Goal: Information Seeking & Learning: Learn about a topic

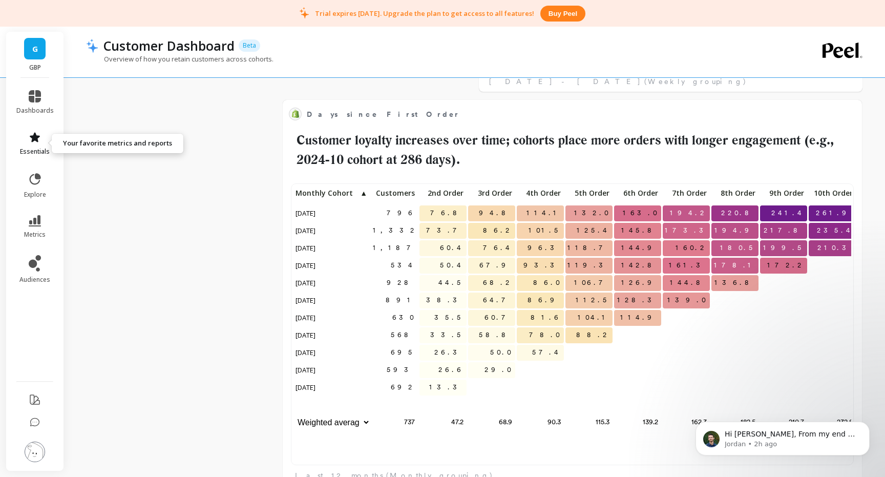
click at [36, 143] on link "essentials" at bounding box center [34, 143] width 37 height 25
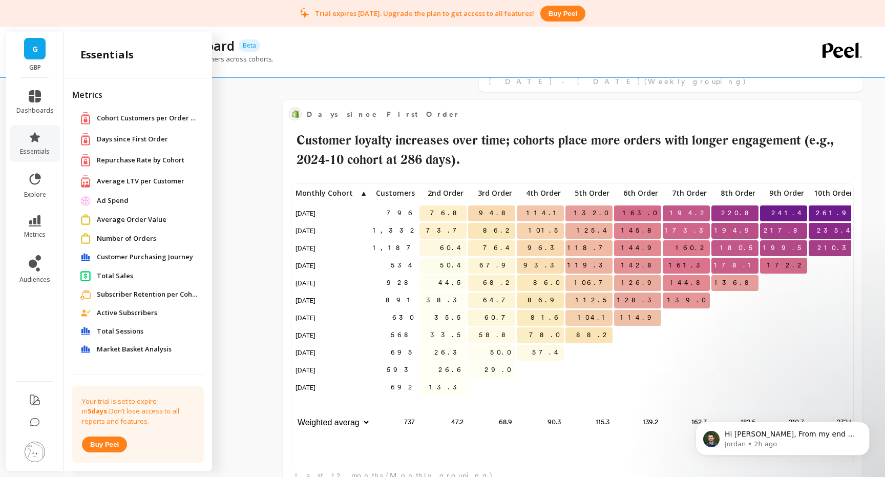
click at [140, 140] on span "Days since First Order" at bounding box center [132, 139] width 71 height 10
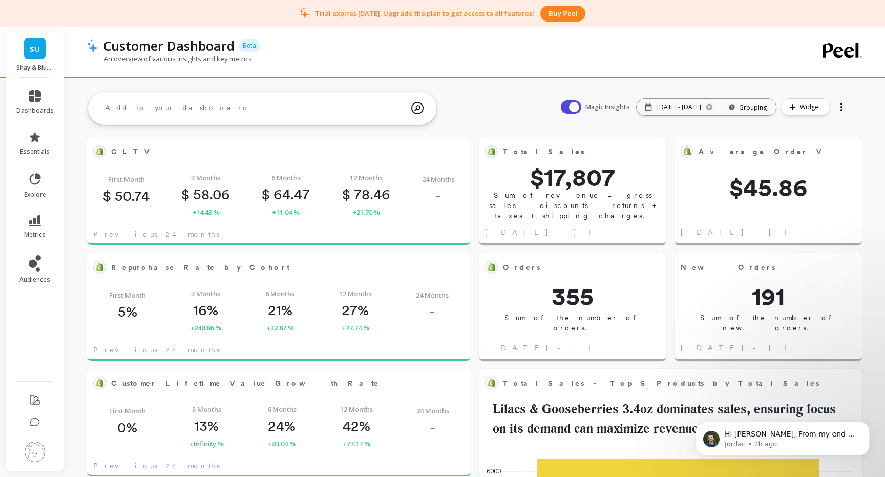
scroll to position [132, 0]
click at [33, 138] on icon at bounding box center [35, 137] width 10 height 10
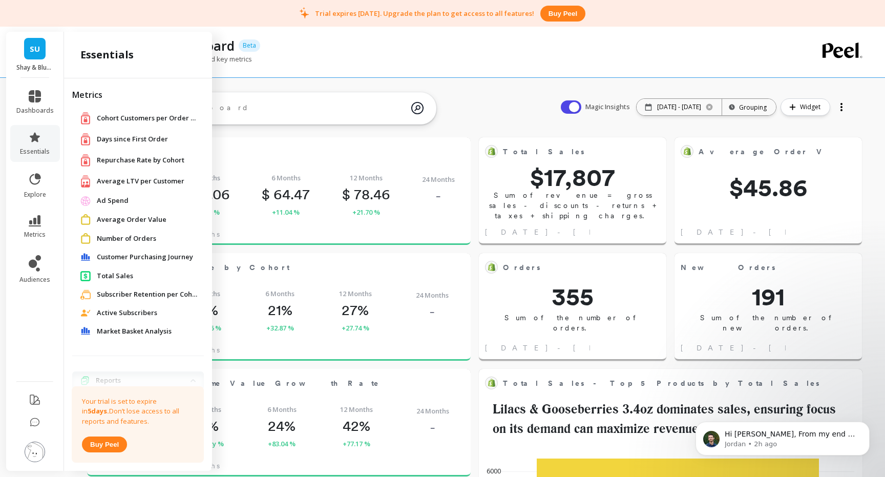
click at [131, 138] on span "Days since First Order" at bounding box center [132, 139] width 71 height 10
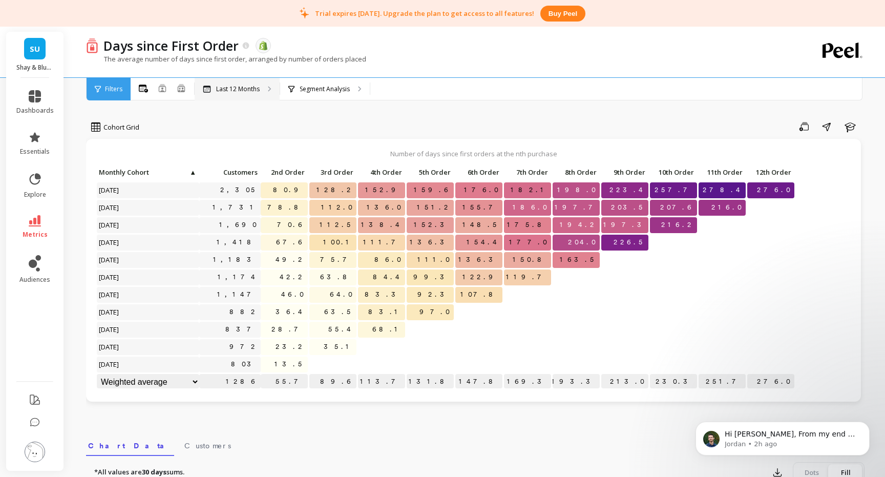
click at [257, 92] on p "Last 12 Months" at bounding box center [238, 89] width 44 height 8
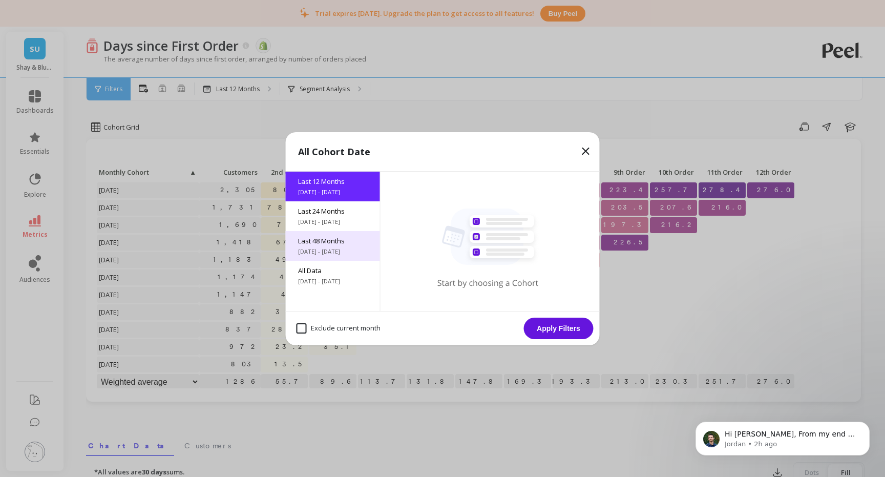
click at [327, 251] on span "9/4/2021 - 9/4/2025" at bounding box center [333, 251] width 70 height 8
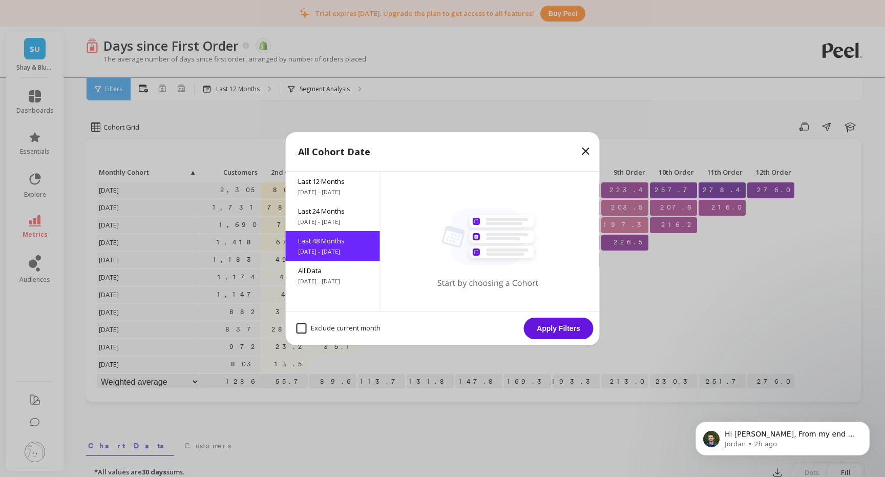
click at [553, 328] on button "Apply Filters" at bounding box center [559, 328] width 70 height 22
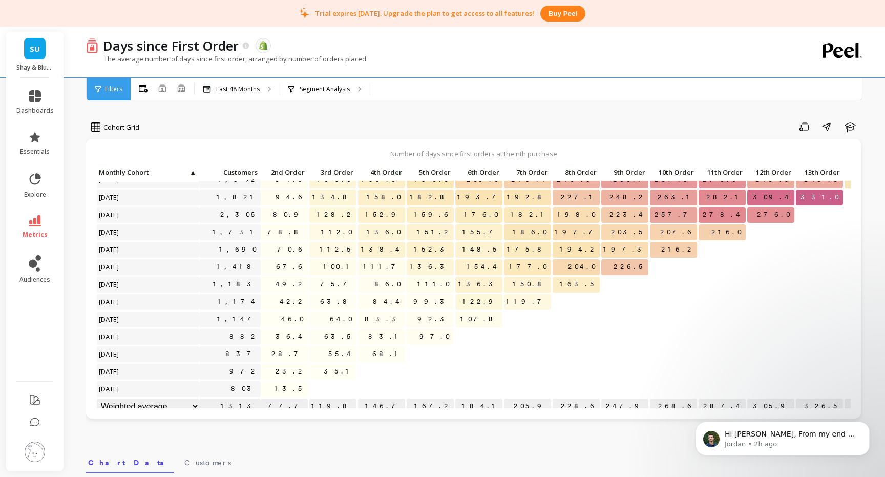
scroll to position [140, 0]
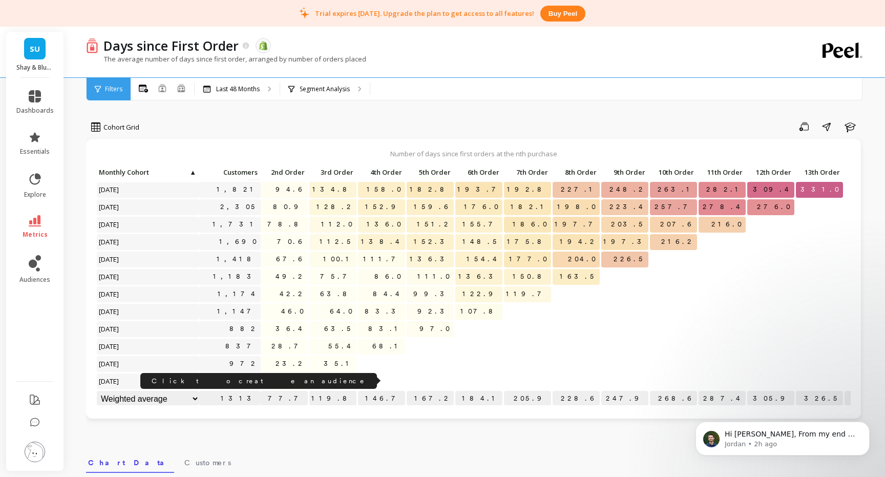
click at [252, 380] on link "803" at bounding box center [245, 380] width 32 height 15
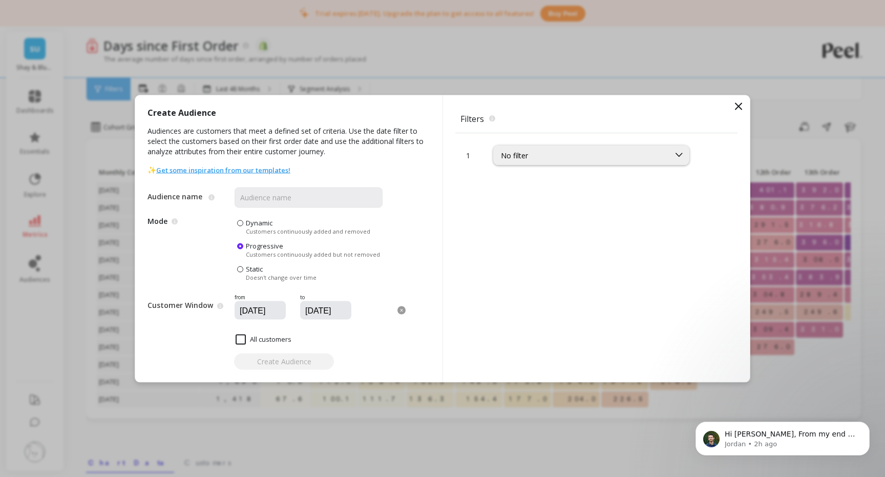
click at [738, 105] on icon at bounding box center [738, 106] width 12 height 12
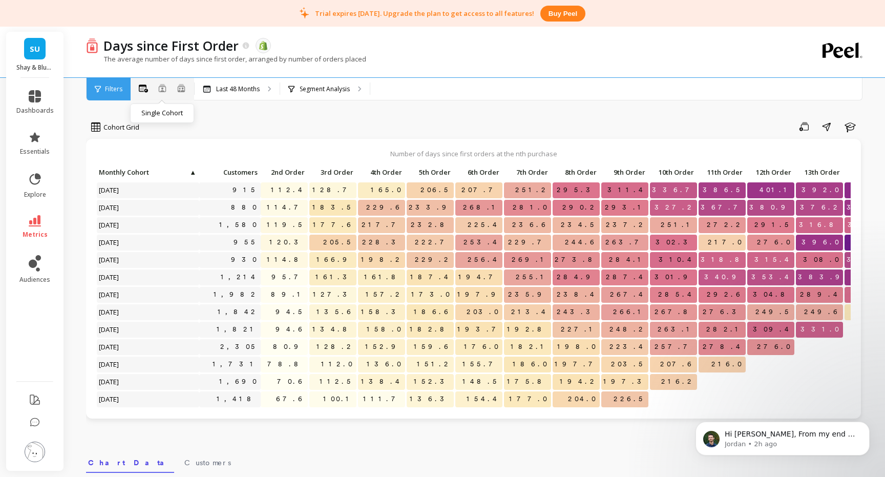
click at [161, 91] on icon at bounding box center [162, 88] width 7 height 8
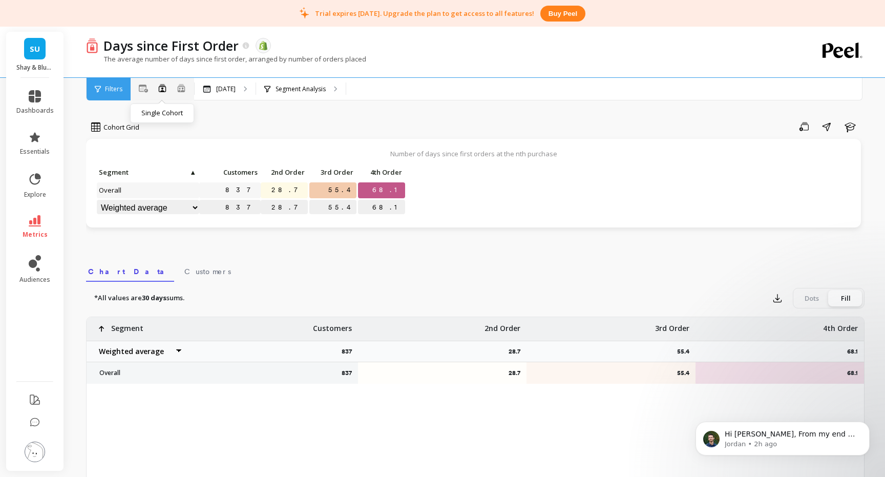
click at [162, 89] on icon at bounding box center [162, 88] width 7 height 8
click at [145, 92] on icon at bounding box center [143, 88] width 9 height 8
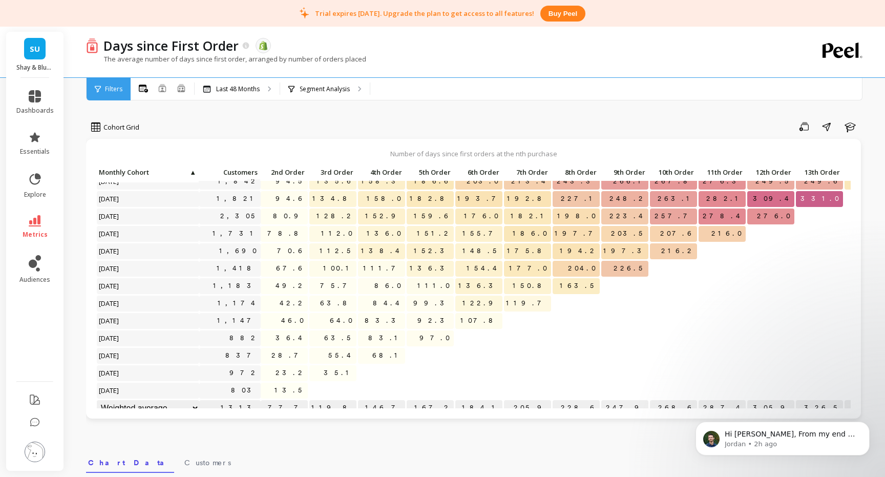
scroll to position [140, 0]
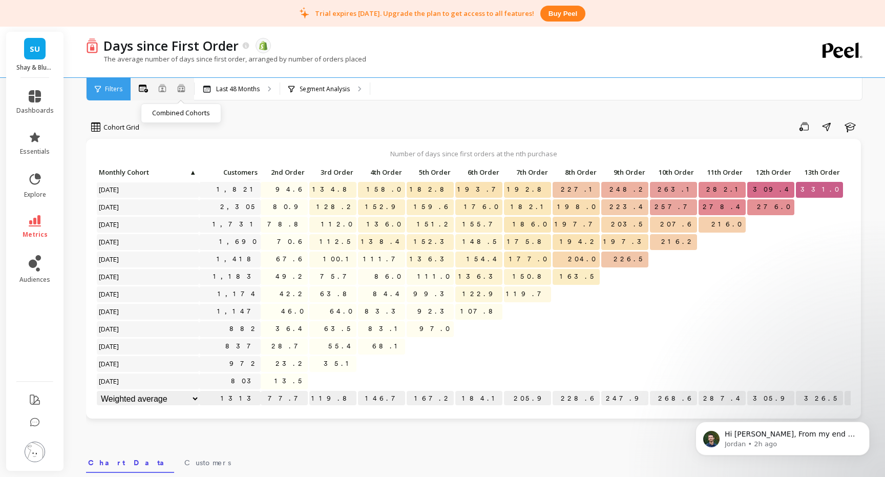
click at [181, 91] on icon at bounding box center [181, 91] width 6 height 2
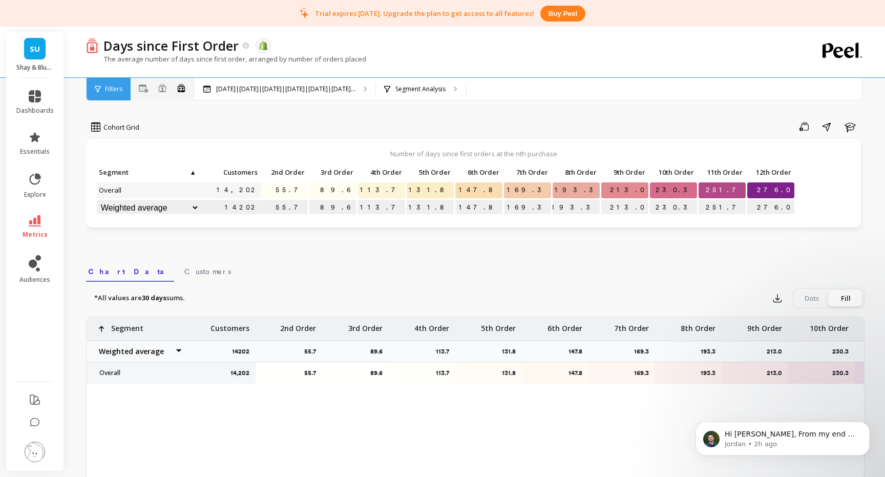
click at [163, 89] on icon at bounding box center [162, 88] width 8 height 8
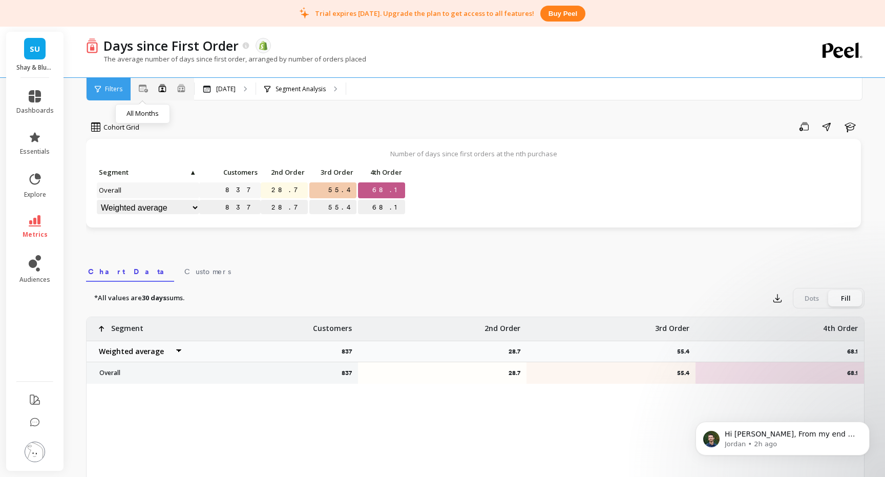
click at [142, 89] on icon at bounding box center [143, 88] width 9 height 8
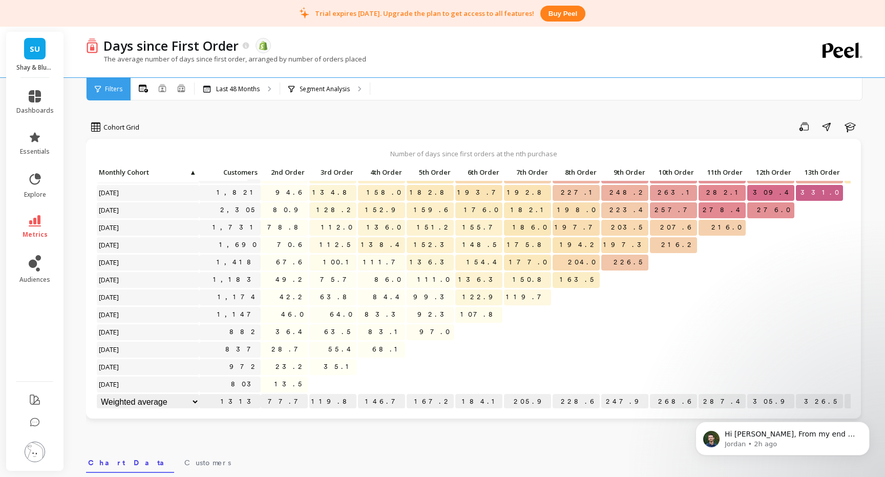
scroll to position [140, 0]
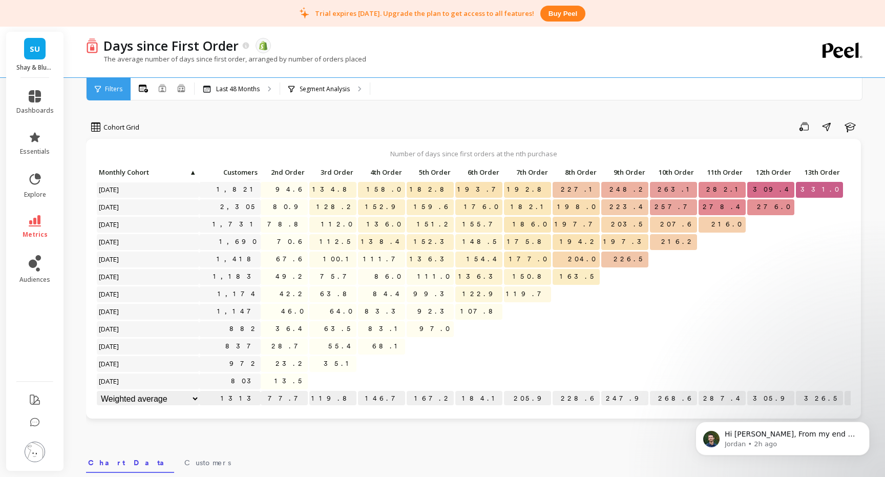
click at [122, 385] on span "[DATE]" at bounding box center [109, 380] width 25 height 15
click at [296, 381] on span "13.5" at bounding box center [289, 380] width 35 height 15
click at [307, 381] on span "13.5" at bounding box center [289, 380] width 35 height 15
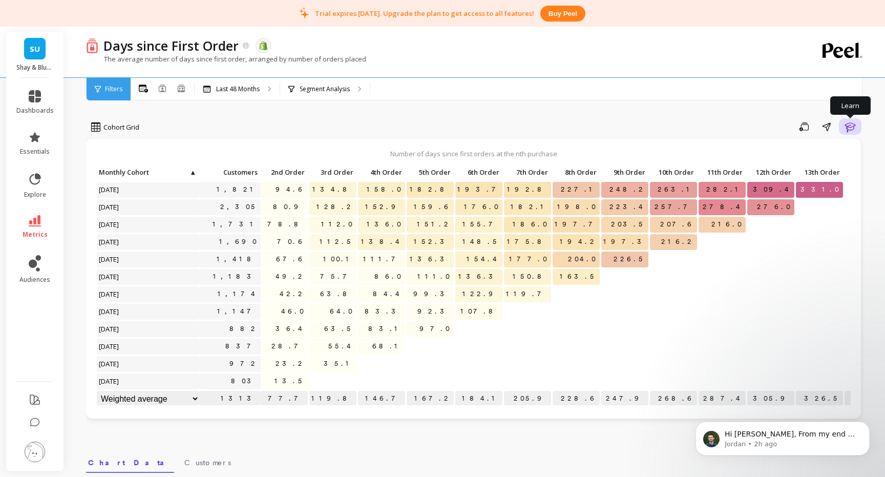
click at [848, 124] on icon "button" at bounding box center [850, 126] width 12 height 12
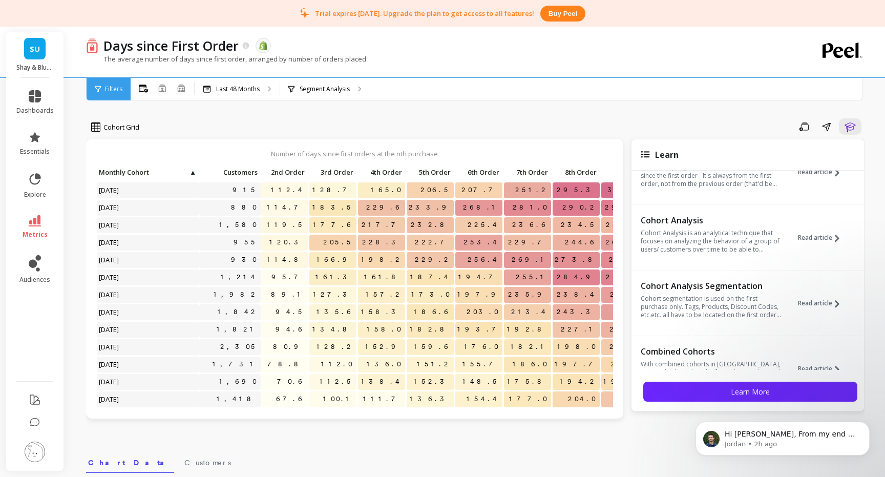
scroll to position [63, 0]
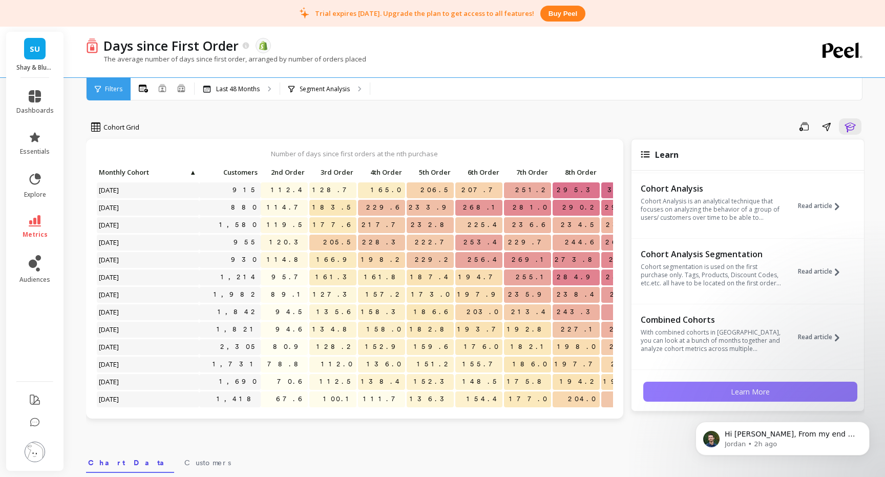
click at [733, 389] on span "Learn More" at bounding box center [750, 392] width 39 height 10
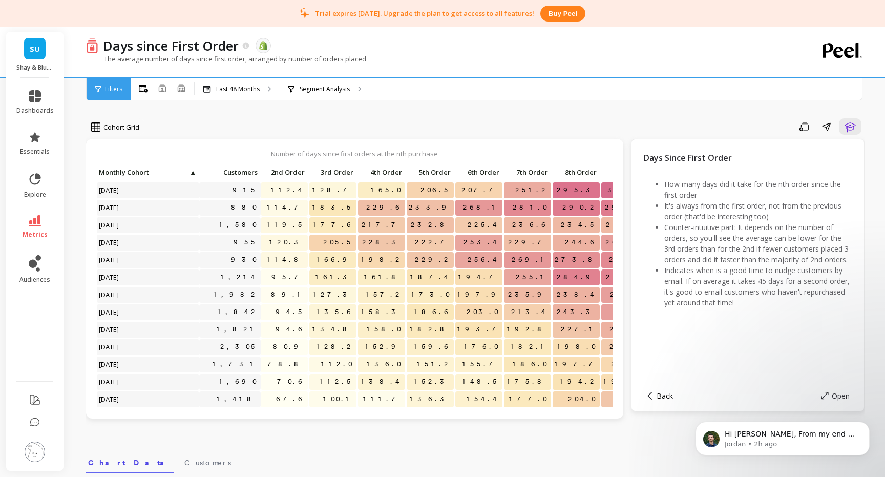
click at [661, 398] on span "Back" at bounding box center [664, 396] width 16 height 10
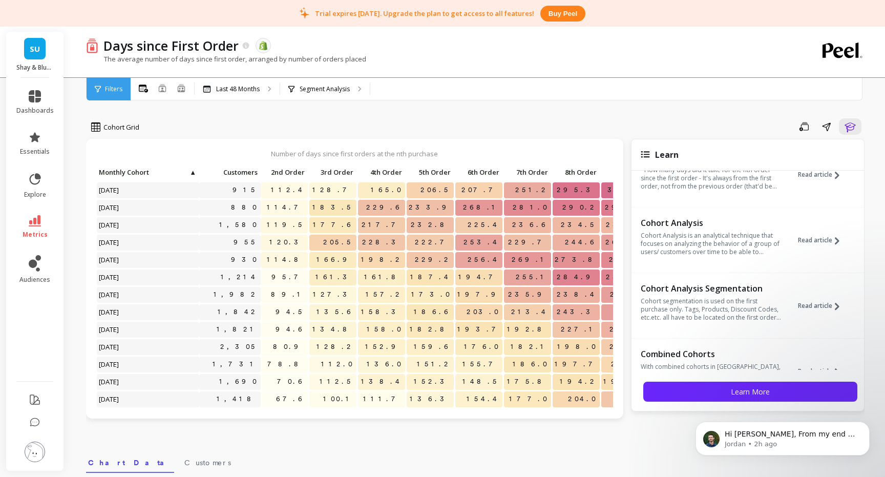
scroll to position [33, 0]
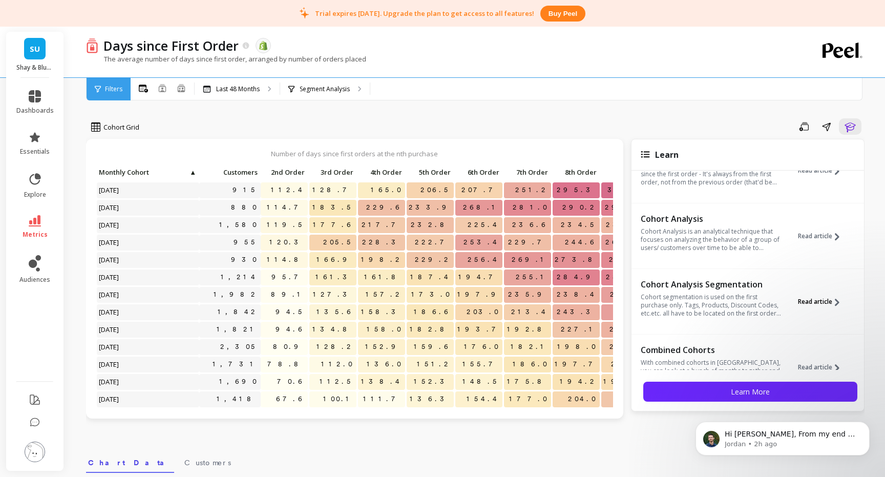
click at [815, 303] on span "Read article" at bounding box center [815, 301] width 34 height 8
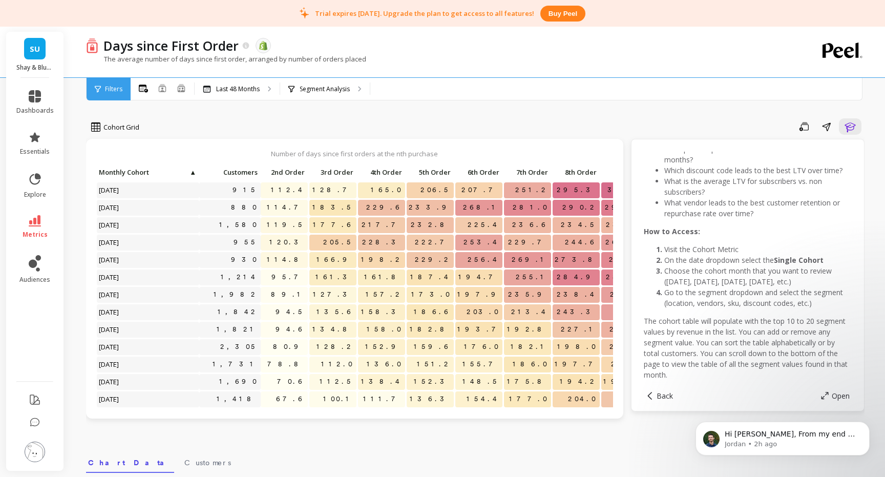
scroll to position [192, 0]
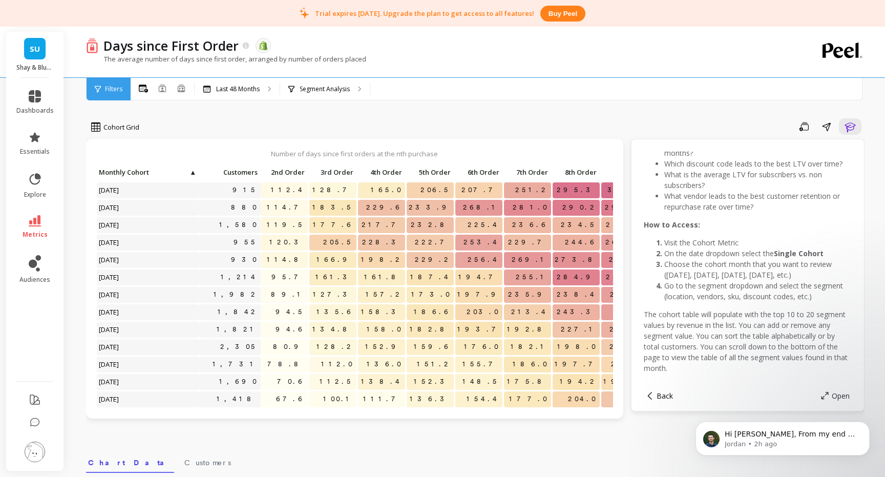
click at [662, 395] on span "Back" at bounding box center [664, 396] width 16 height 10
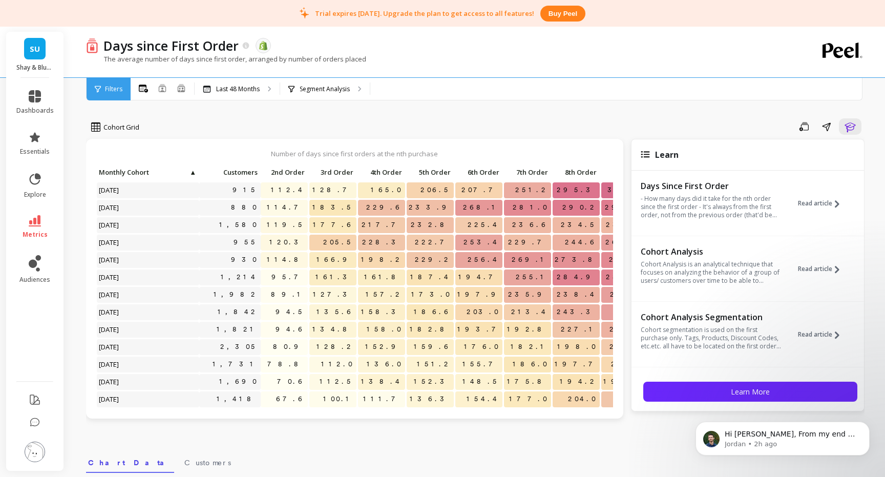
scroll to position [63, 0]
click at [747, 334] on p "With combined cohorts in Peel, you can look at a bunch of months together and a…" at bounding box center [710, 340] width 141 height 25
click at [817, 337] on span "Read article" at bounding box center [815, 337] width 34 height 8
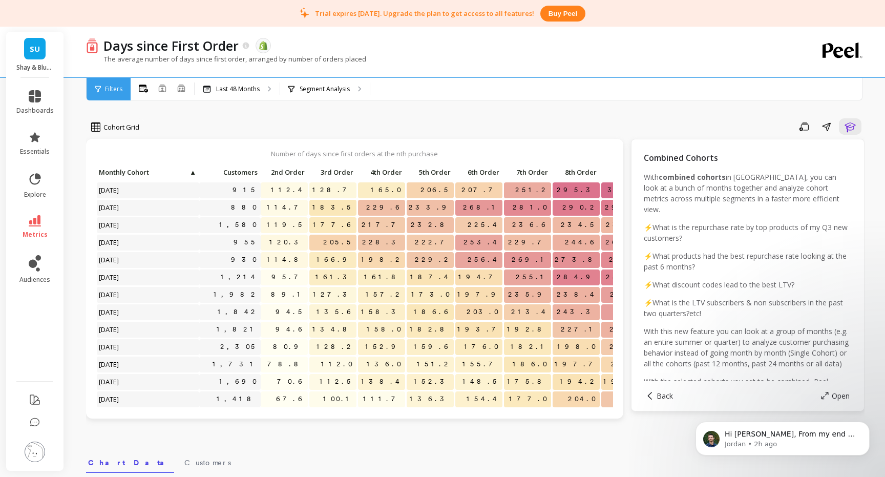
scroll to position [24, 0]
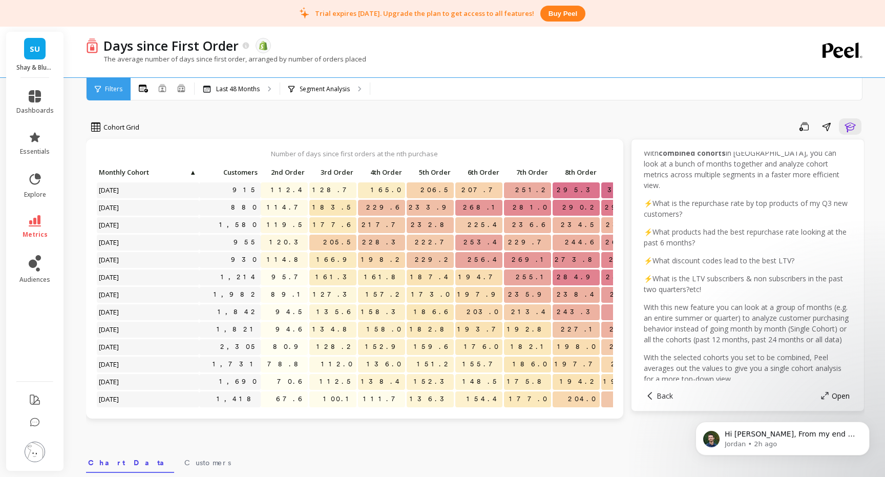
click at [836, 394] on span "Open" at bounding box center [840, 396] width 18 height 10
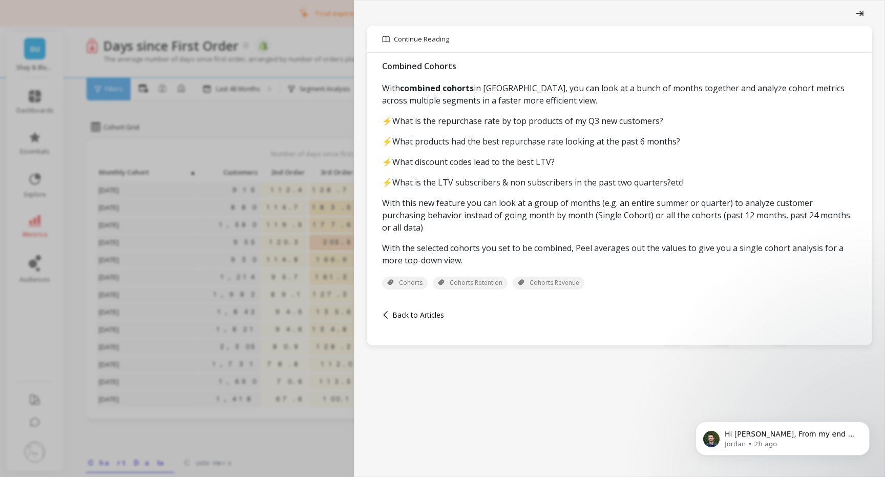
click at [396, 310] on span "Back to Articles" at bounding box center [418, 315] width 52 height 10
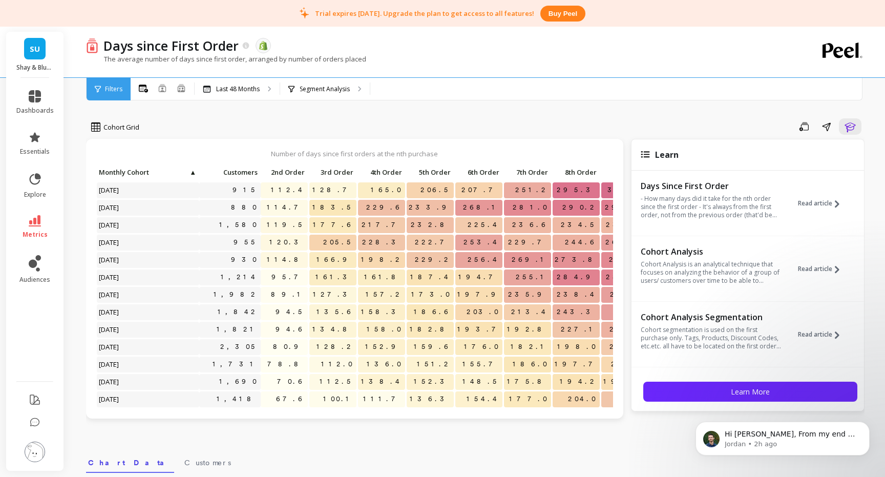
click at [494, 135] on div "Cohort Grid Save Share Learn" at bounding box center [475, 128] width 778 height 20
click at [36, 95] on icon at bounding box center [35, 96] width 12 height 12
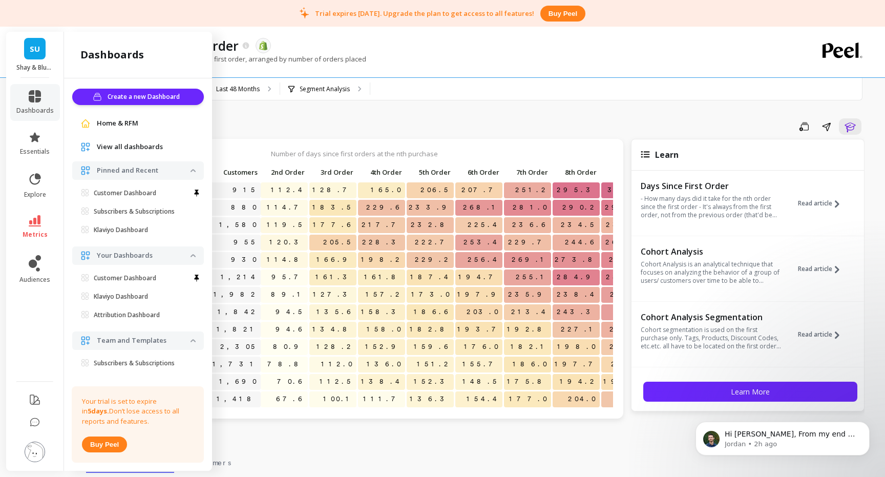
click at [111, 121] on span "Home & RFM" at bounding box center [117, 123] width 41 height 10
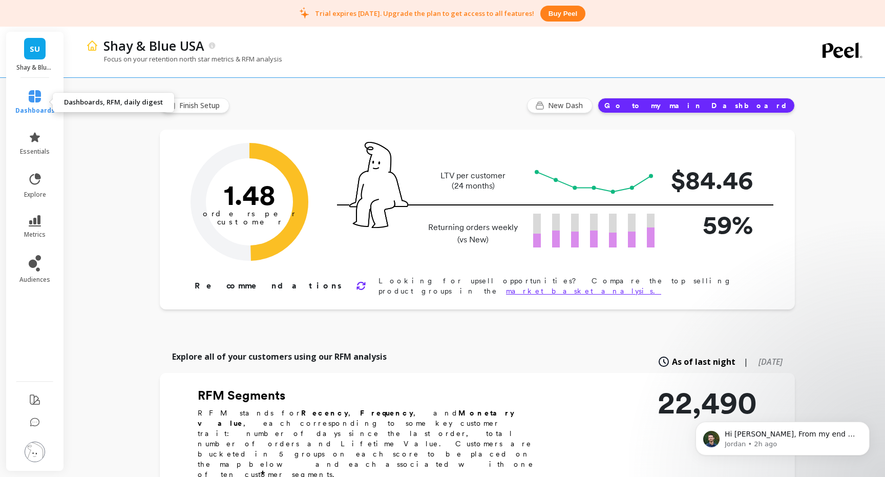
click at [45, 96] on link "dashboards" at bounding box center [34, 102] width 39 height 25
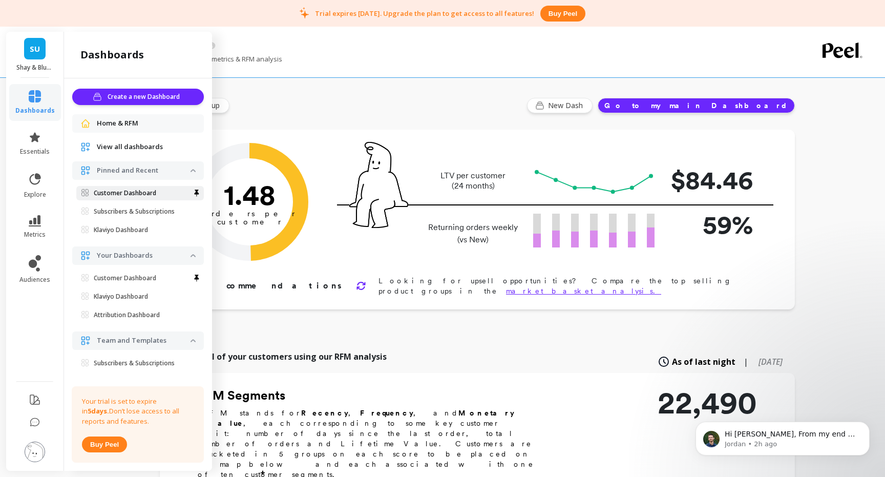
click at [142, 189] on p "Customer Dashboard" at bounding box center [125, 193] width 62 height 8
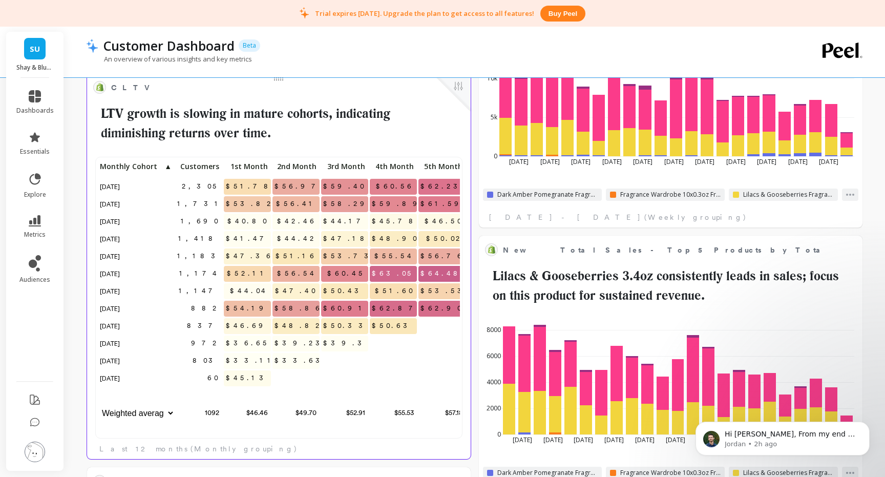
scroll to position [428, 0]
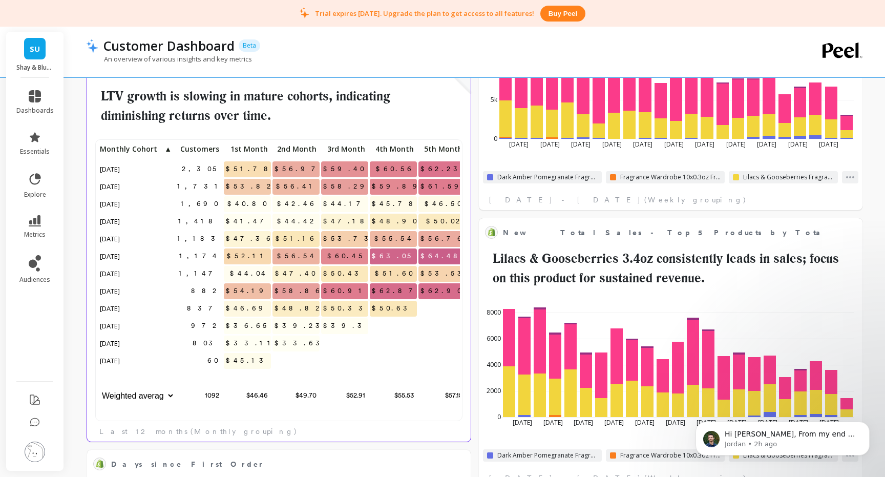
click at [250, 344] on span "$33.11" at bounding box center [251, 342] width 54 height 15
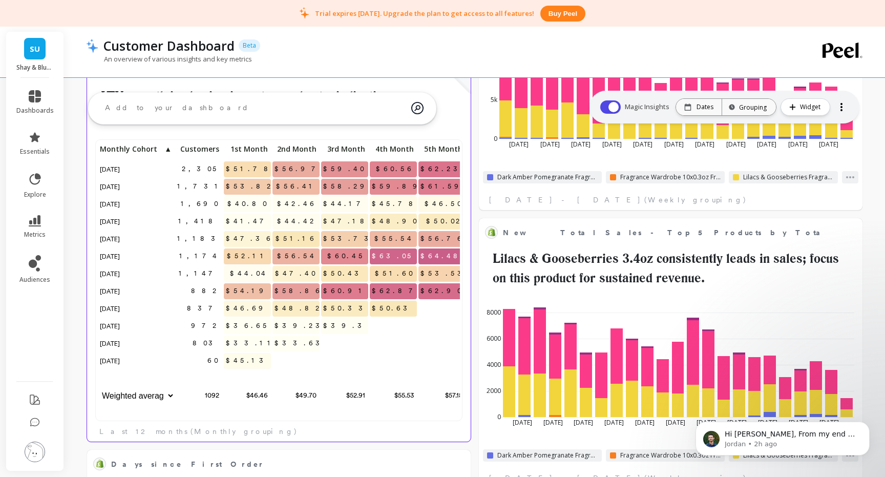
scroll to position [366, 0]
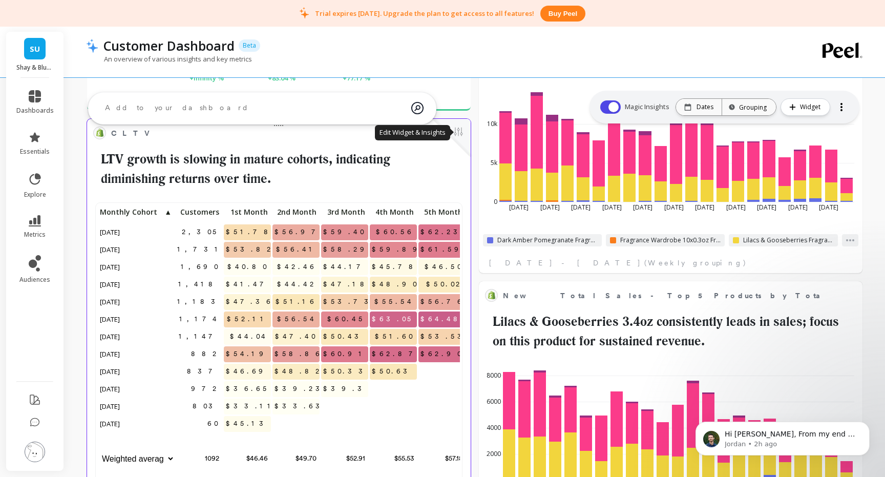
click at [459, 132] on button at bounding box center [458, 132] width 12 height 14
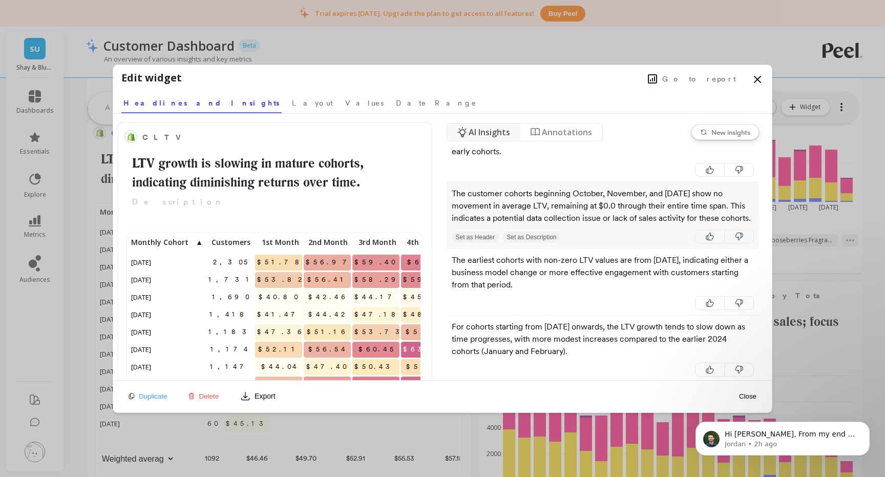
scroll to position [84, 0]
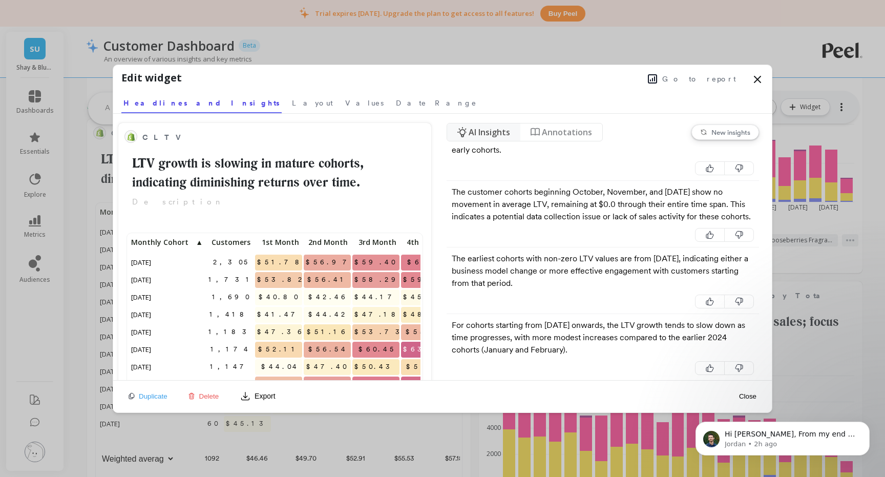
click at [758, 75] on icon at bounding box center [757, 79] width 12 height 12
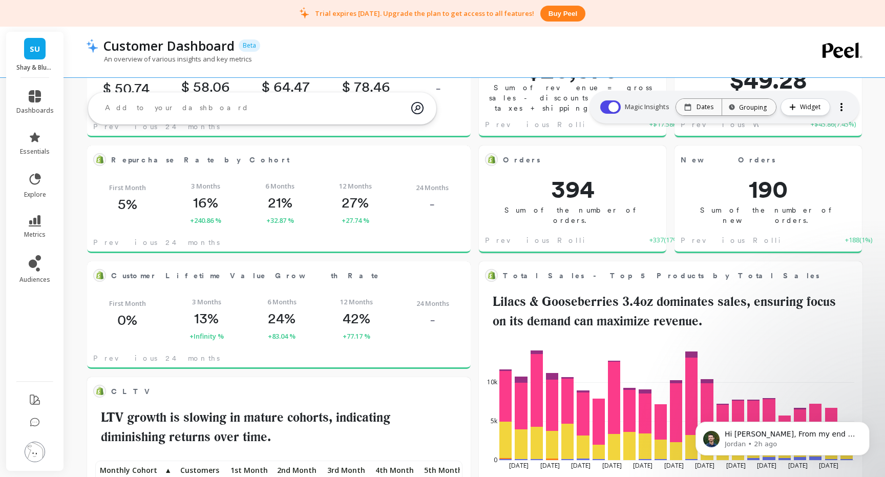
scroll to position [97, 0]
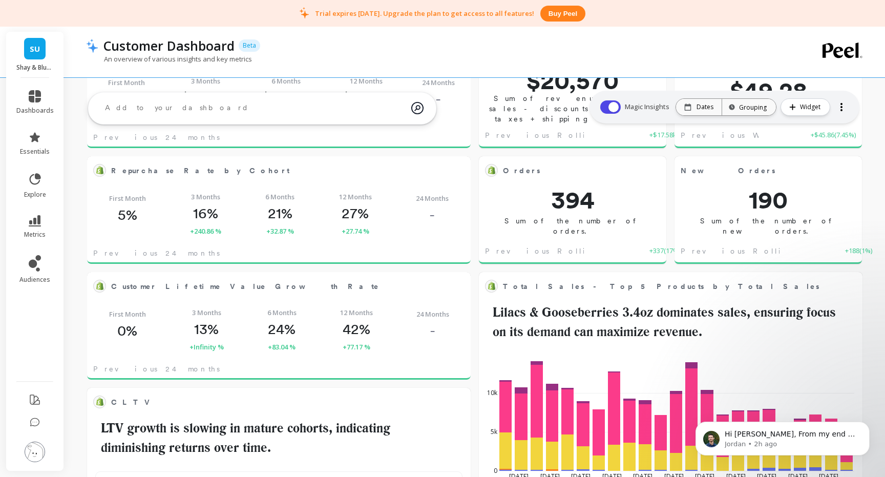
click at [153, 109] on textarea at bounding box center [254, 108] width 314 height 28
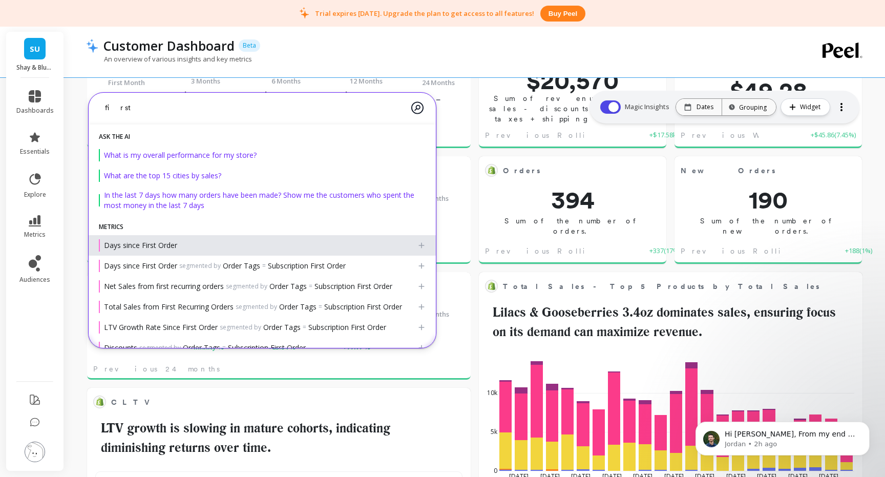
type textarea "first"
click at [152, 244] on span "Days since First Order" at bounding box center [140, 245] width 73 height 10
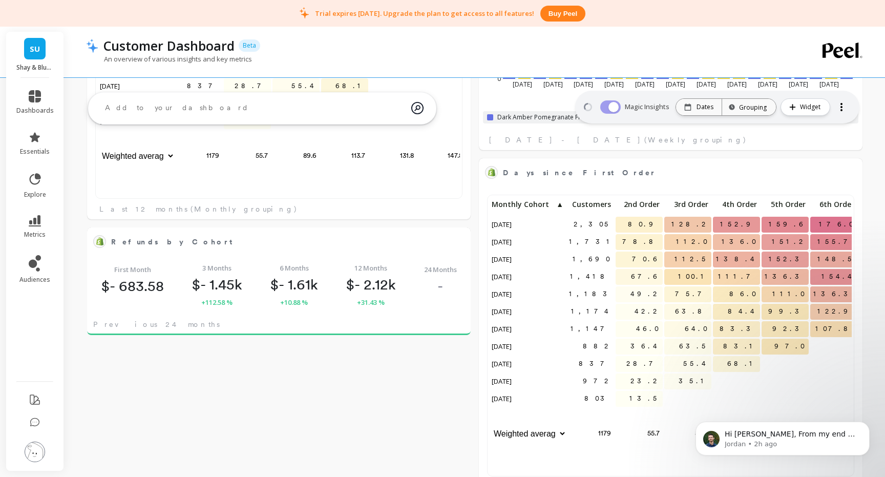
scroll to position [1039, 0]
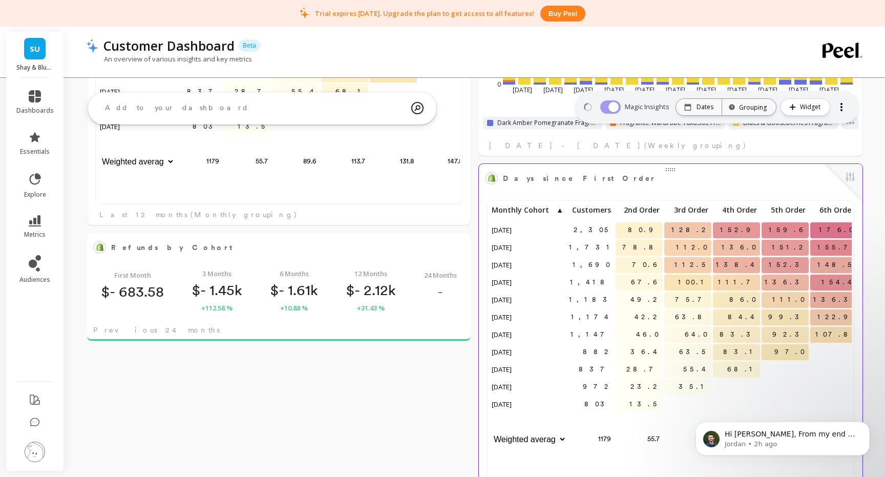
drag, startPoint x: 847, startPoint y: 174, endPoint x: 645, endPoint y: 164, distance: 202.4
click at [644, 163] on div "Days since First Order Edit Widget & Insights 2,305 80.9 128.2 152.9 159.6 176.…" at bounding box center [670, 333] width 383 height 347
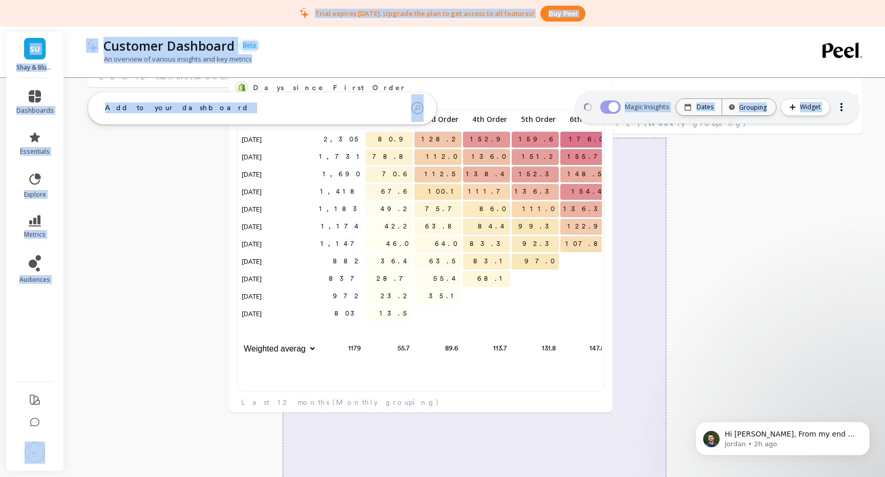
scroll to position [768, 0]
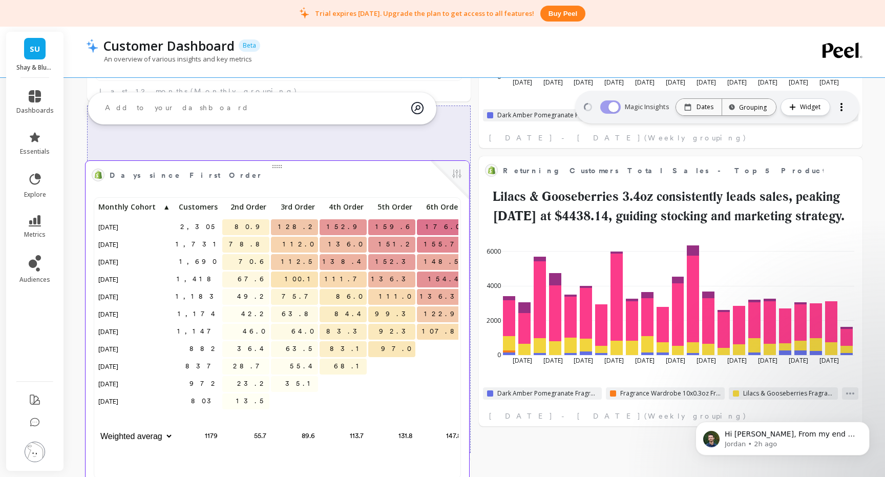
drag, startPoint x: 678, startPoint y: 168, endPoint x: 285, endPoint y: 165, distance: 393.2
click at [285, 165] on div at bounding box center [276, 165] width 383 height 8
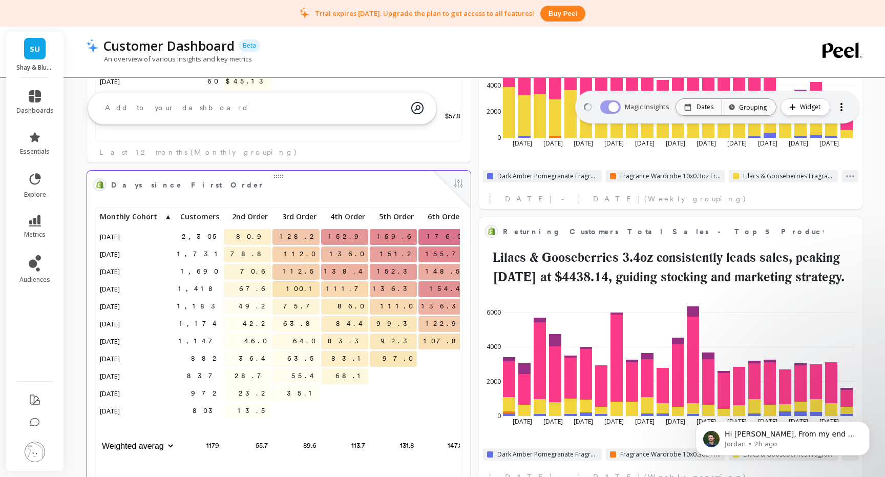
scroll to position [667, 0]
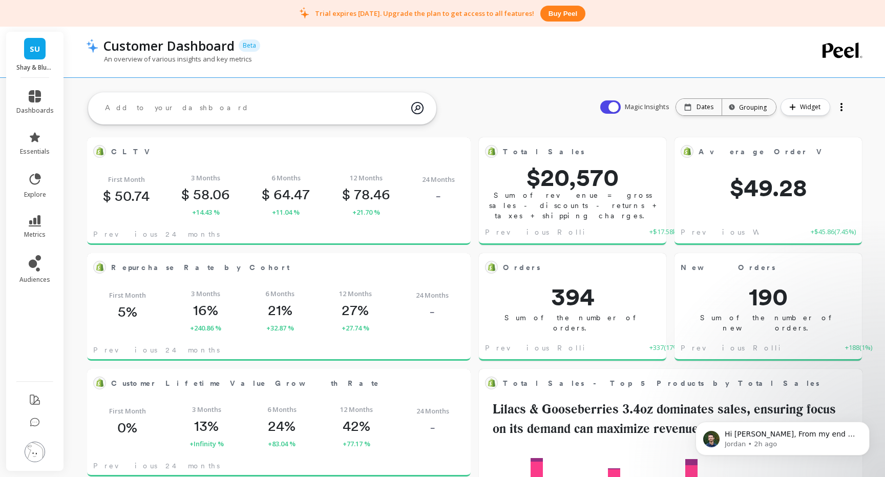
scroll to position [282, 362]
click at [616, 106] on button "button" at bounding box center [610, 106] width 20 height 13
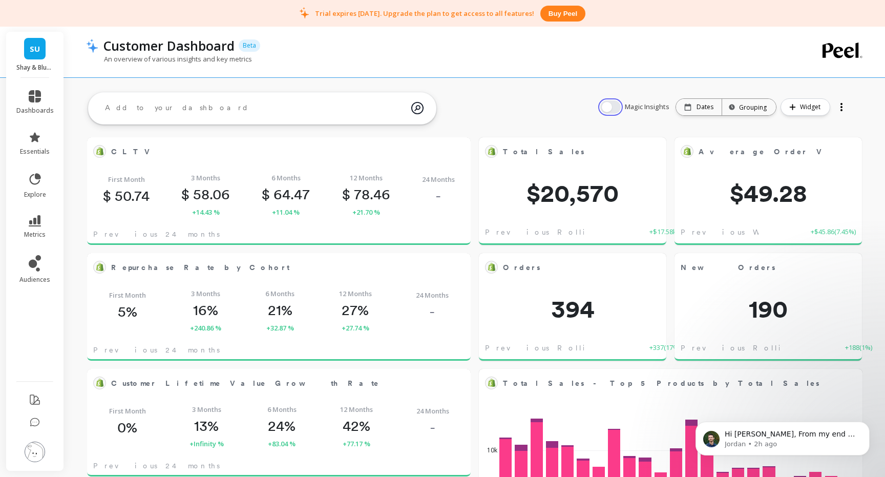
scroll to position [0, 0]
click at [616, 106] on button "button" at bounding box center [610, 106] width 20 height 13
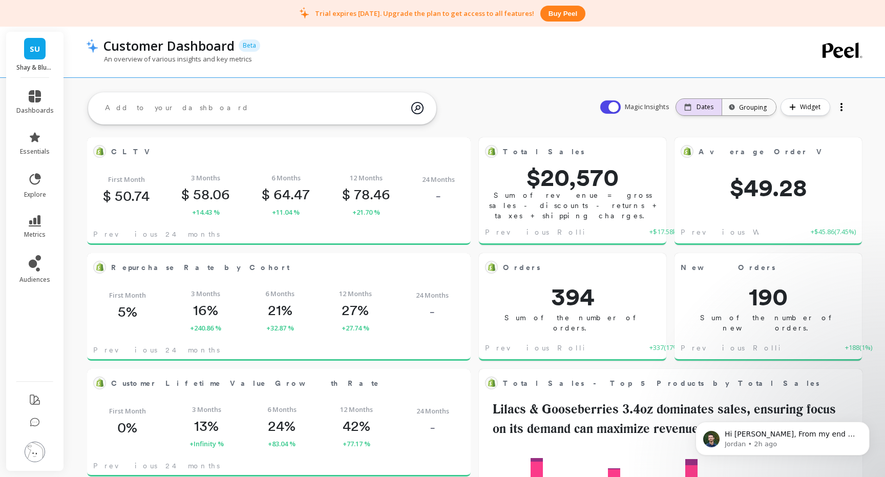
click at [704, 114] on div "Dates" at bounding box center [699, 107] width 46 height 16
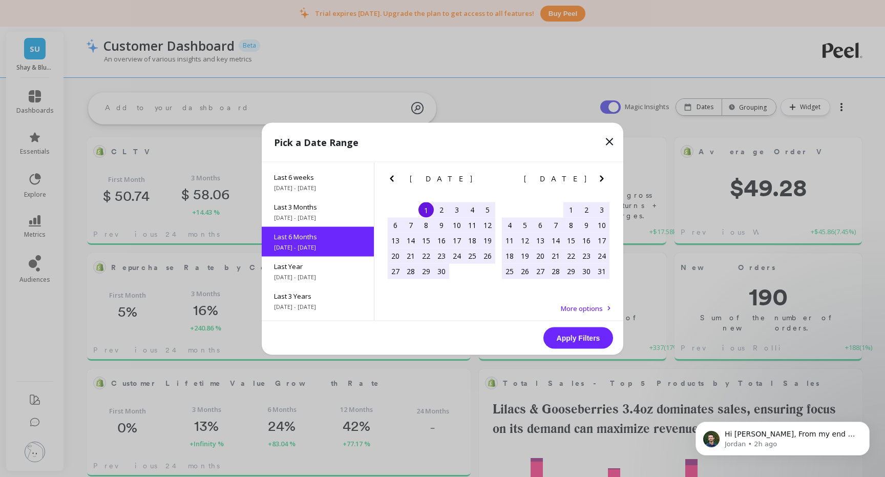
click at [582, 96] on div "Pick a Date Range Month to date 9/1/2025 - 9/3/2025 Year to date 1/1/2025 - 9/3…" at bounding box center [442, 238] width 885 height 477
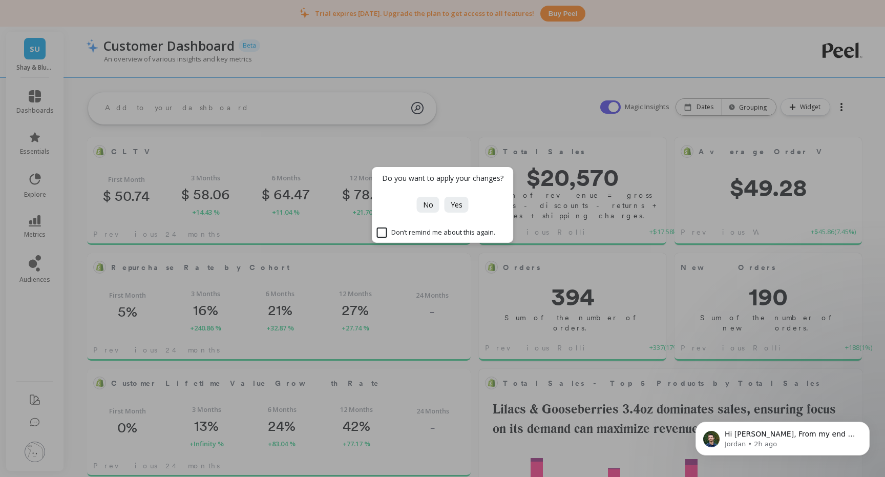
click at [503, 124] on div "Do you want to apply your changes? No Yes Don’t remind me about this again." at bounding box center [442, 238] width 885 height 477
click at [449, 208] on button "Yes" at bounding box center [456, 205] width 24 height 16
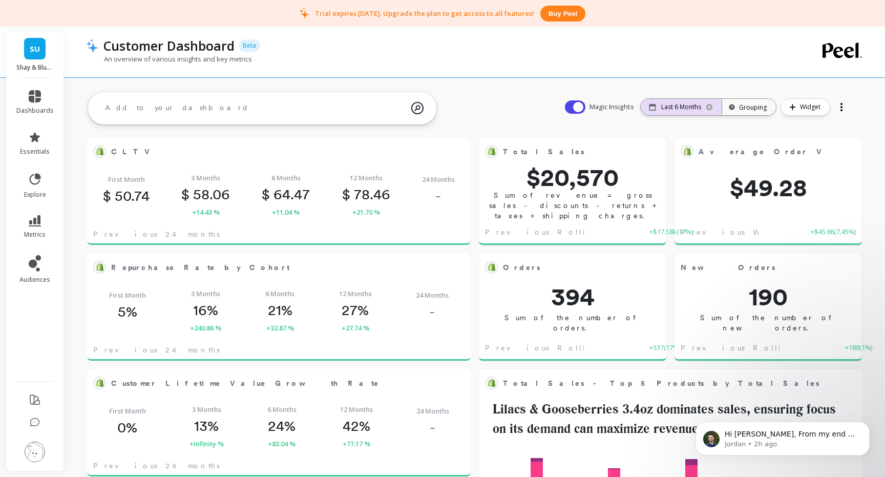
click at [680, 109] on p "Last 6 Months" at bounding box center [681, 107] width 40 height 8
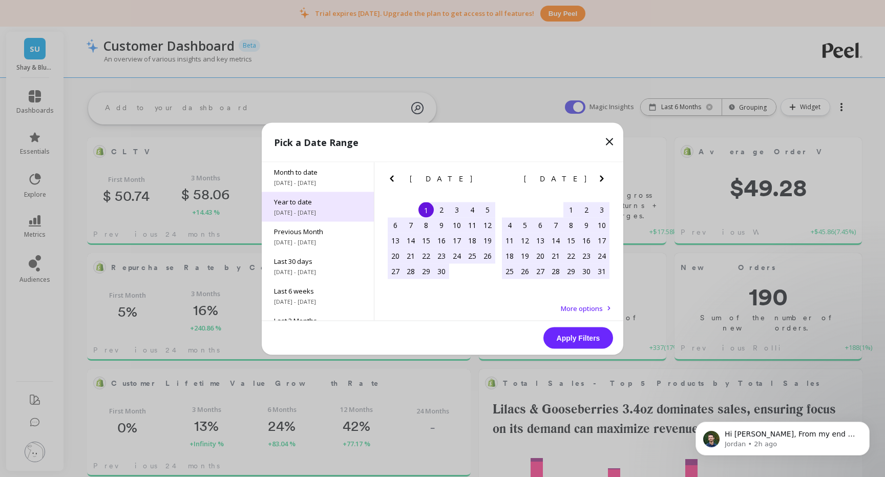
click at [306, 206] on div "Year to date 1/1/2025 - 9/3/2025" at bounding box center [318, 206] width 112 height 30
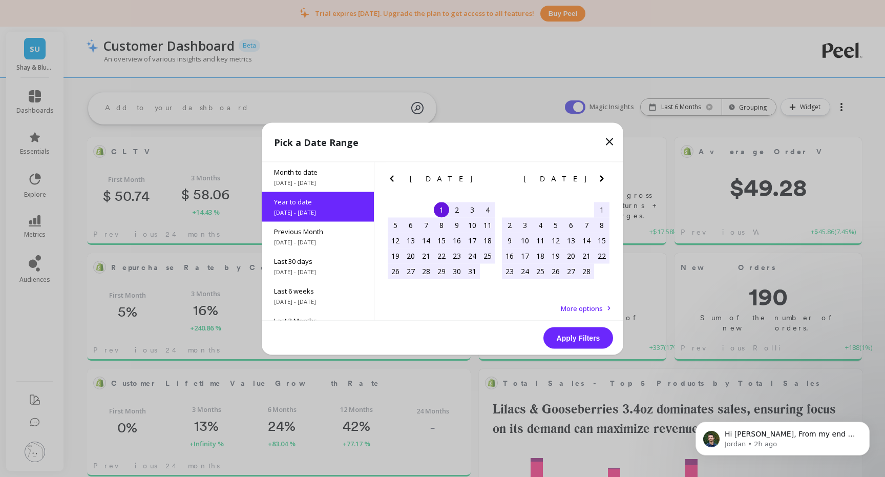
click at [585, 339] on button "Apply Filters" at bounding box center [578, 338] width 70 height 22
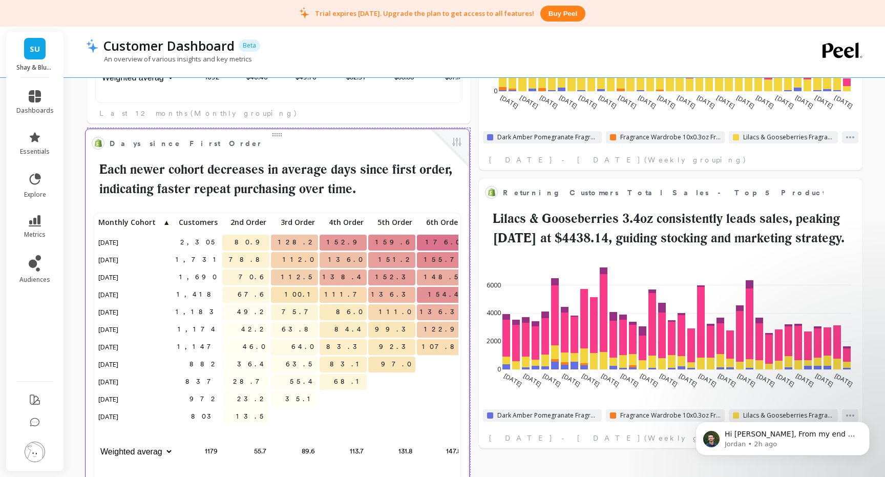
drag, startPoint x: 368, startPoint y: 195, endPoint x: 380, endPoint y: 194, distance: 12.8
click at [380, 193] on h2 "Each newer cohort decreases in average days since first order, indicating faste…" at bounding box center [277, 179] width 371 height 38
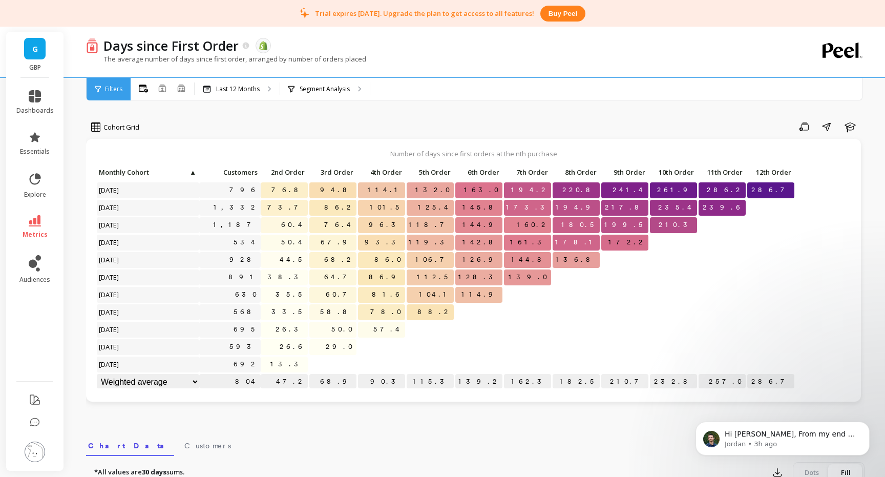
click at [37, 56] on link "G" at bounding box center [35, 49] width 22 height 22
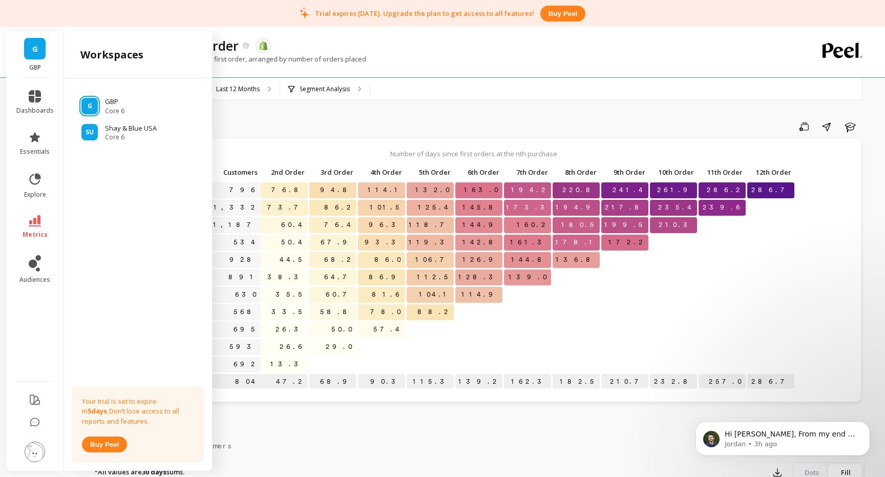
click at [37, 56] on link "G" at bounding box center [35, 49] width 22 height 22
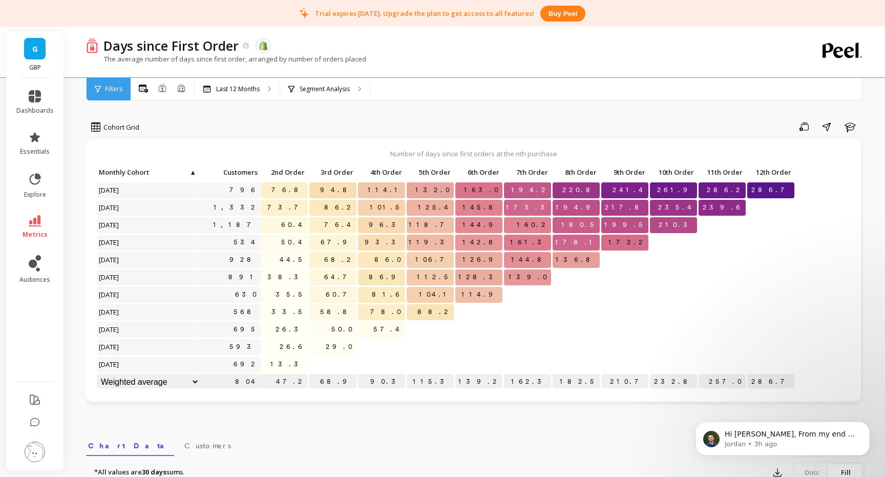
click at [107, 96] on div "Filters" at bounding box center [109, 89] width 44 height 23
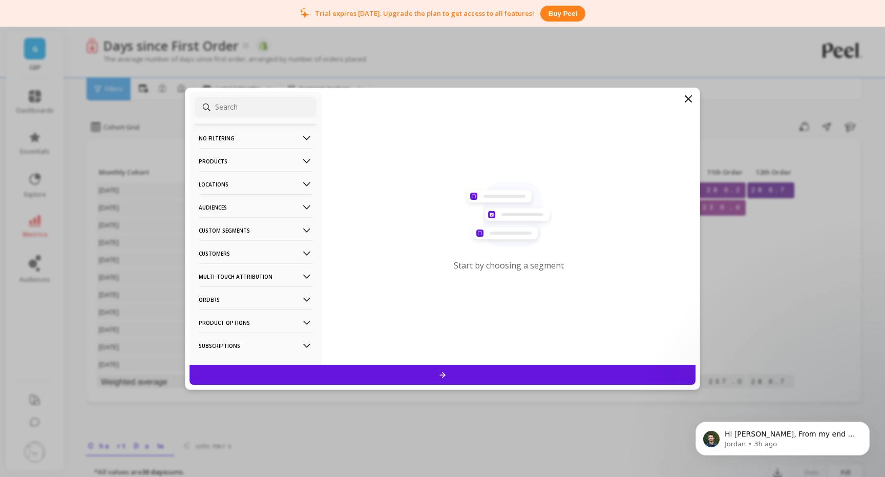
click at [303, 230] on Segments-icon at bounding box center [306, 230] width 11 height 11
click at [306, 256] on icon at bounding box center [306, 253] width 11 height 11
click at [310, 253] on icon at bounding box center [306, 253] width 11 height 11
click at [310, 254] on icon at bounding box center [306, 253] width 11 height 11
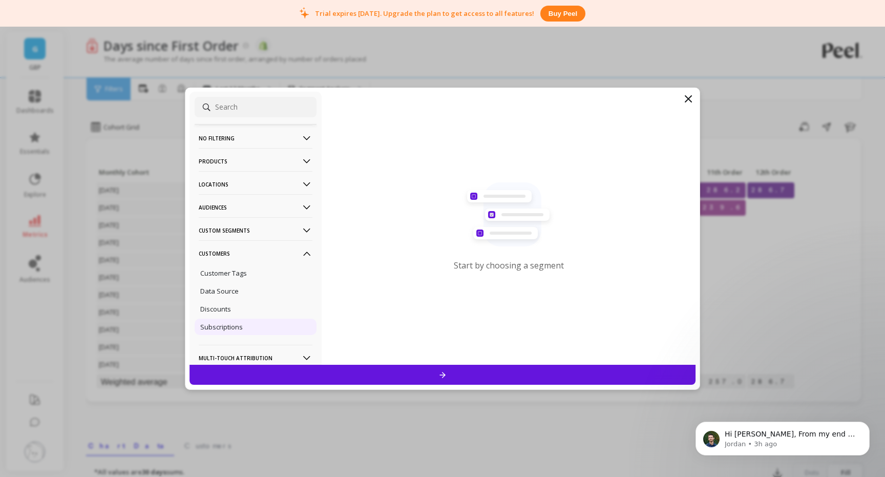
click at [230, 329] on p "Subscriptions" at bounding box center [221, 326] width 42 height 9
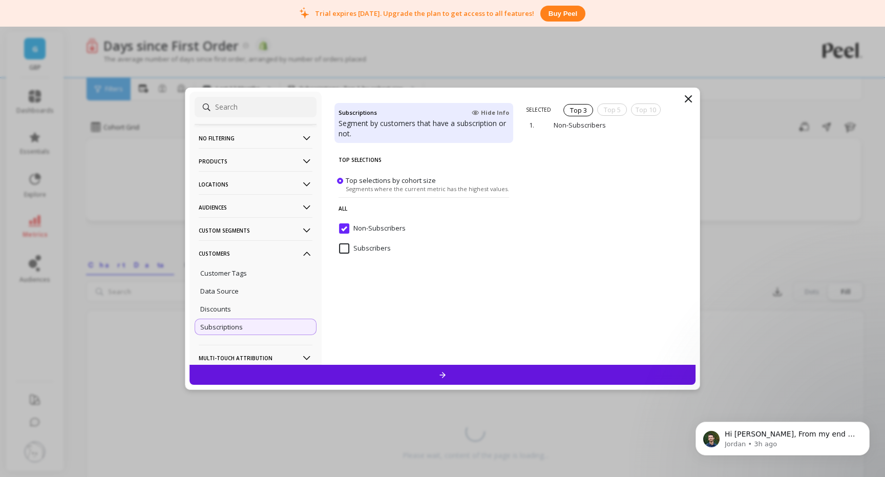
click at [442, 377] on icon at bounding box center [443, 375] width 6 height 6
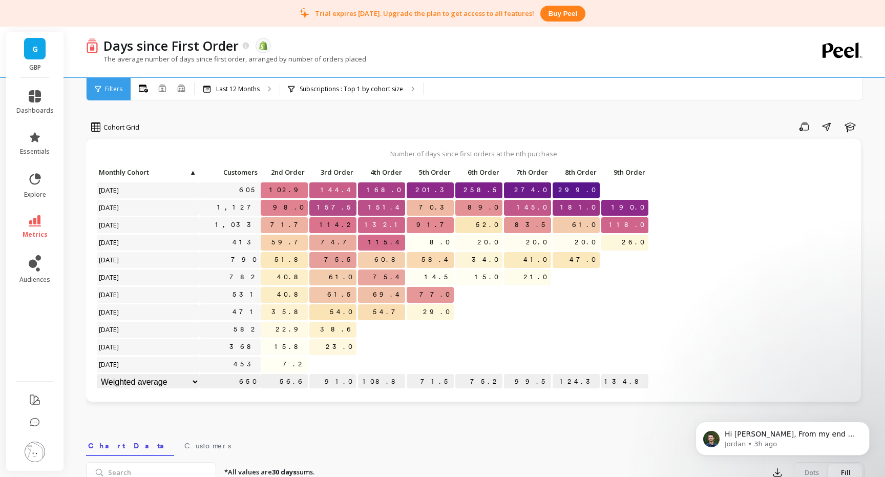
click at [118, 89] on span "Filters" at bounding box center [113, 89] width 17 height 8
click at [116, 87] on span "Filters" at bounding box center [113, 89] width 17 height 8
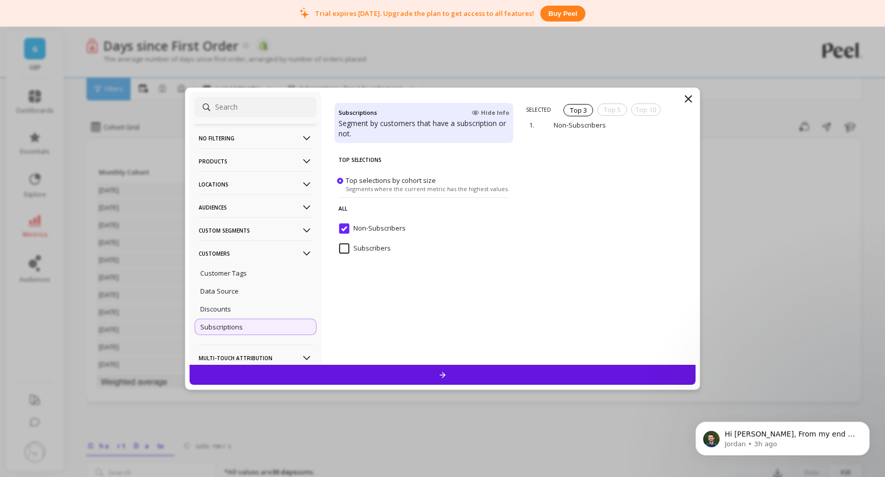
click at [343, 225] on input "Non-Subscribers" at bounding box center [372, 228] width 67 height 10
click at [427, 369] on div at bounding box center [442, 374] width 506 height 20
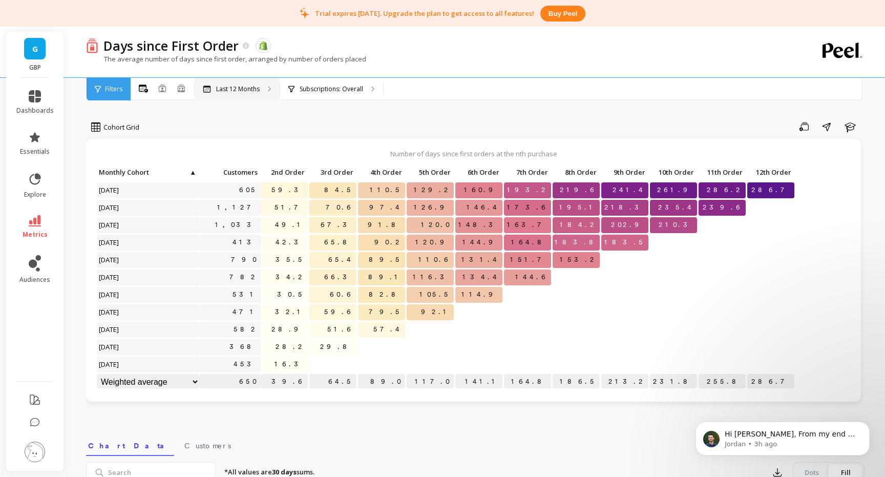
click at [234, 91] on p "Last 12 Months" at bounding box center [238, 89] width 44 height 8
click at [822, 128] on icon "button" at bounding box center [826, 126] width 9 height 9
click at [867, 423] on icon "Dismiss notification" at bounding box center [866, 424] width 4 height 4
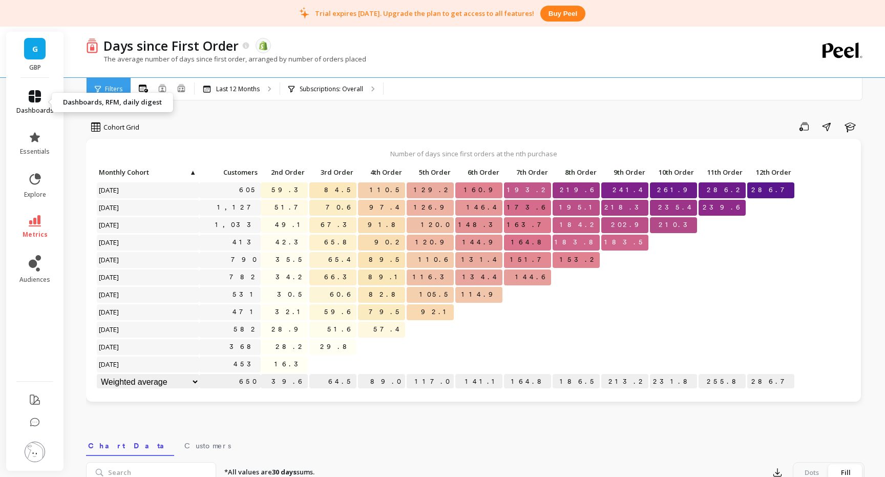
click at [38, 100] on icon at bounding box center [35, 96] width 12 height 12
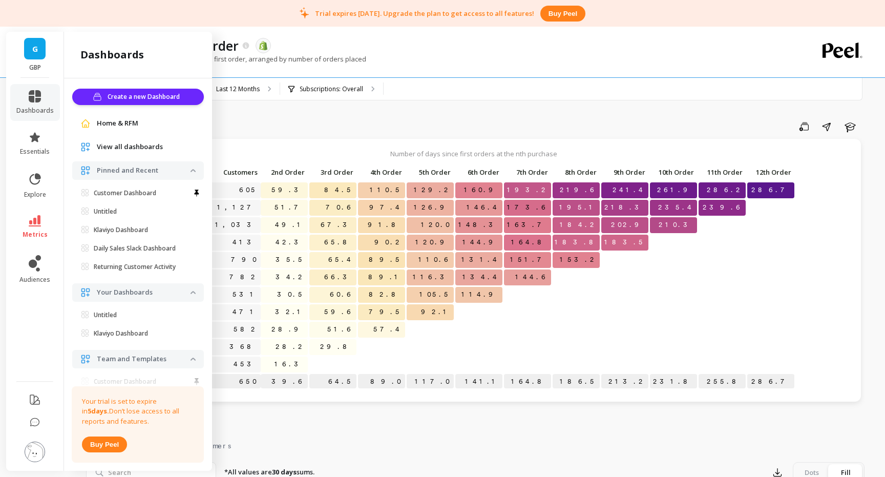
click at [128, 123] on span "Home & RFM" at bounding box center [117, 123] width 41 height 10
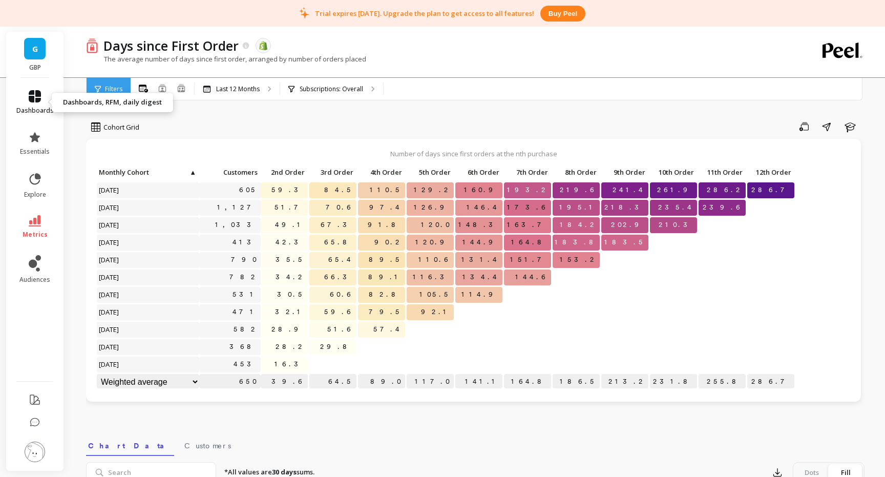
click at [39, 95] on icon at bounding box center [35, 96] width 12 height 12
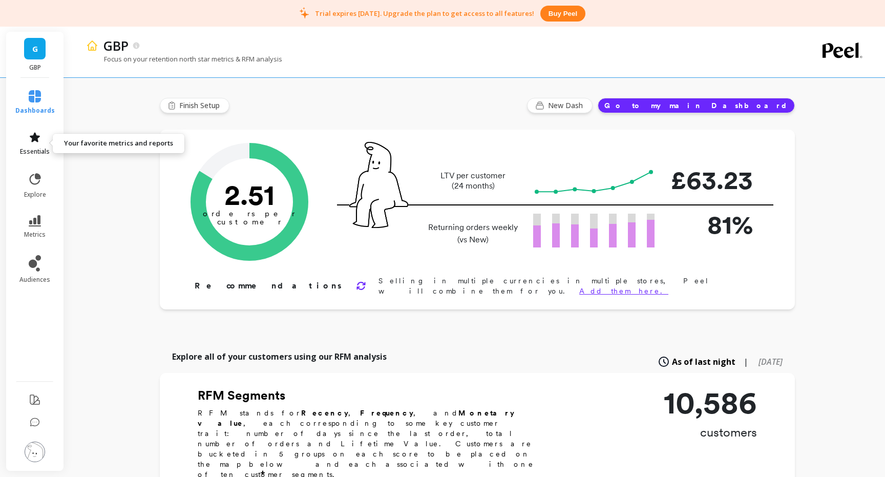
click at [33, 142] on icon at bounding box center [35, 137] width 12 height 12
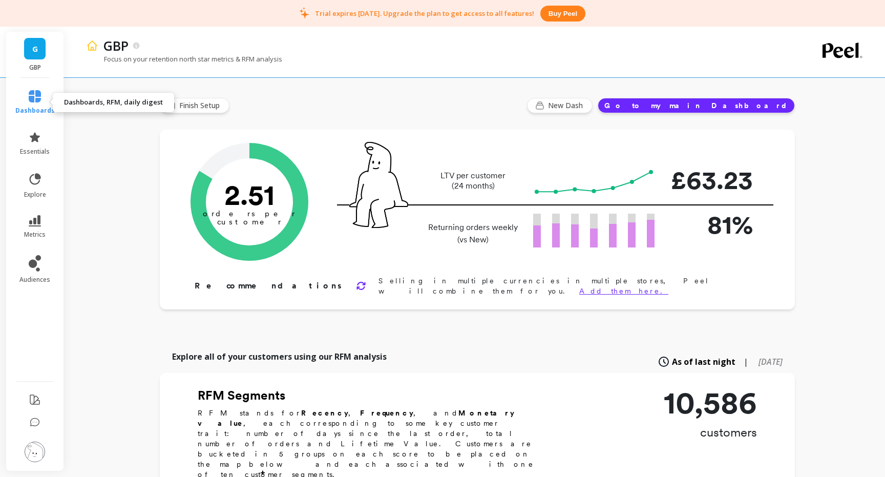
click at [36, 99] on icon at bounding box center [35, 96] width 12 height 12
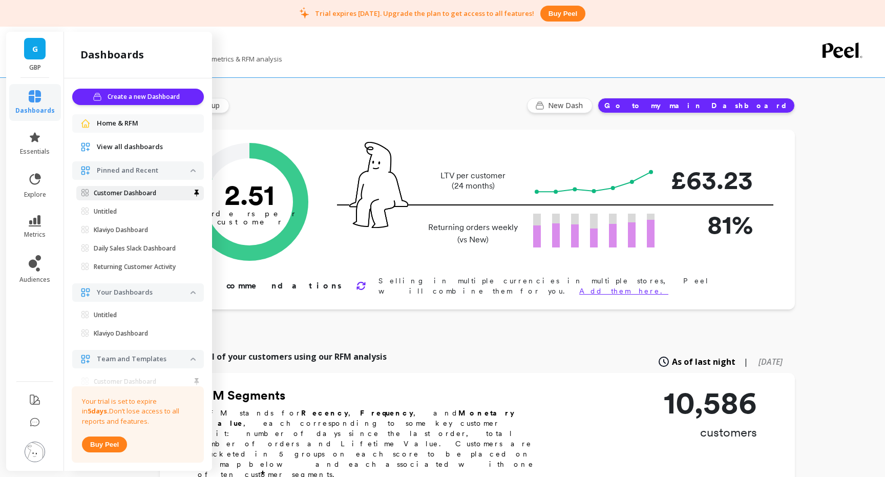
click at [115, 197] on p "Customer Dashboard" at bounding box center [125, 193] width 62 height 8
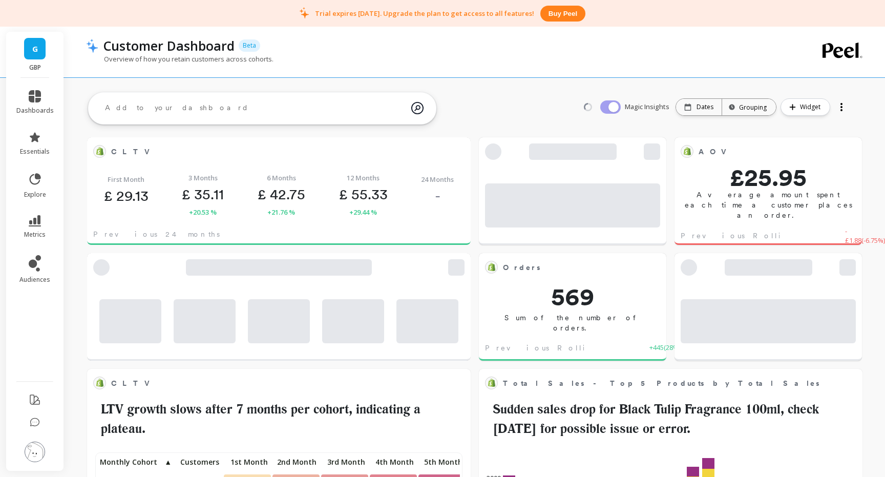
scroll to position [282, 557]
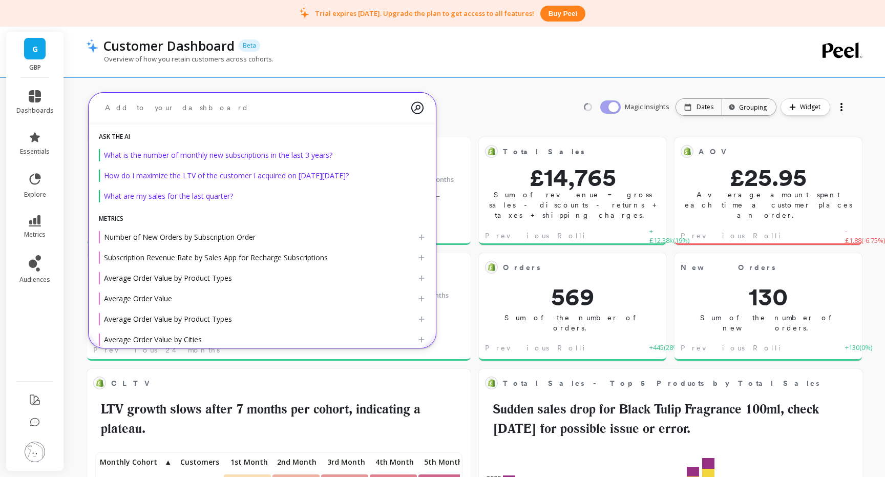
click at [225, 111] on textarea at bounding box center [254, 107] width 314 height 27
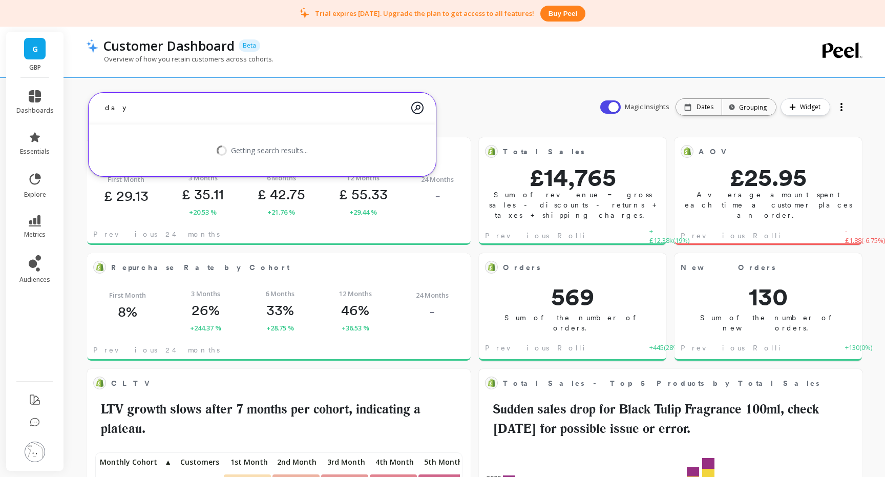
scroll to position [282, 362]
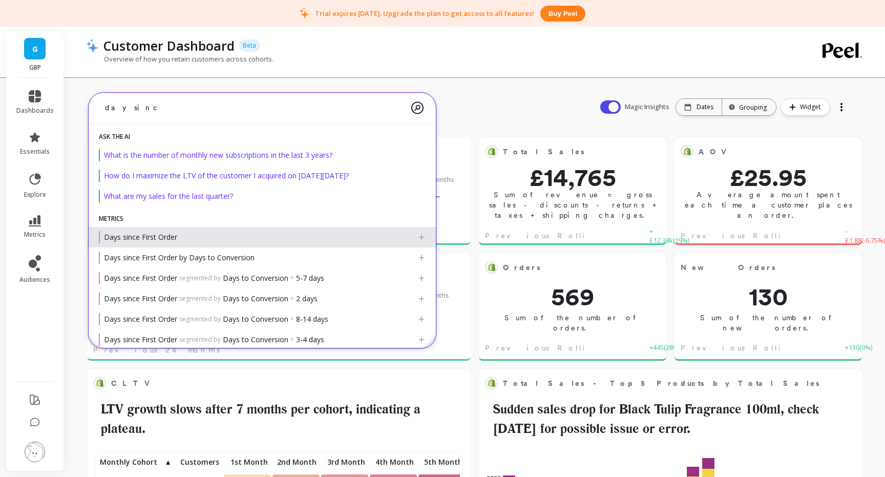
type textarea "day sinc"
click at [160, 238] on span "Days since First Order" at bounding box center [140, 237] width 73 height 10
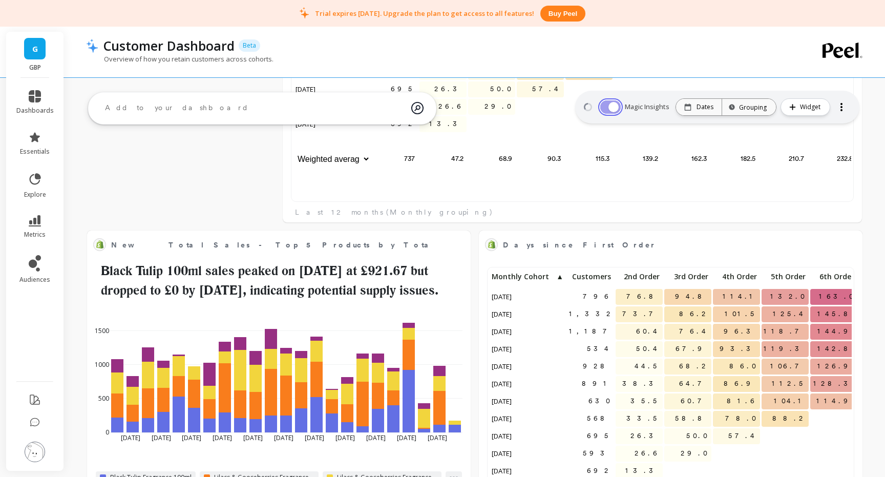
click at [614, 106] on button "button" at bounding box center [610, 106] width 20 height 13
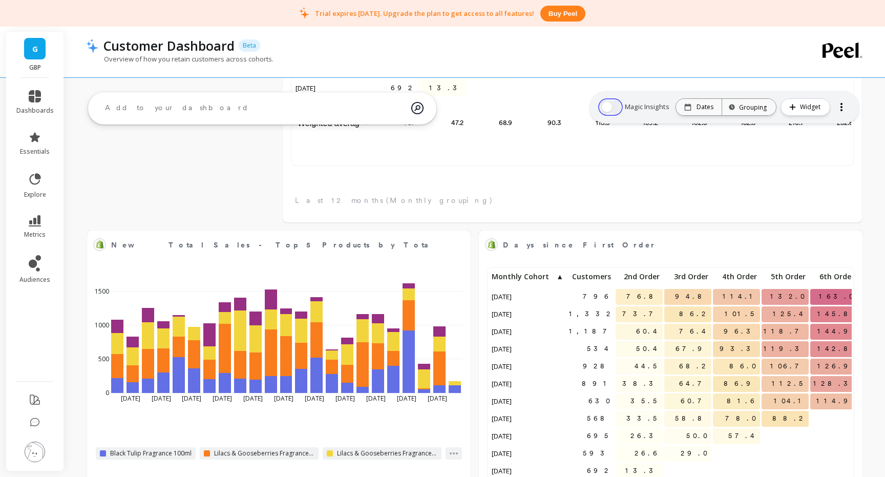
click at [614, 106] on button "button" at bounding box center [610, 106] width 20 height 13
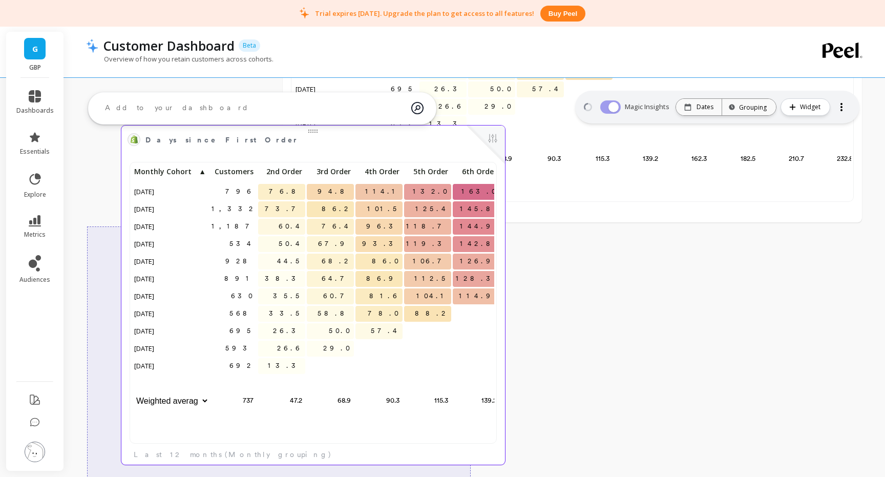
drag, startPoint x: 683, startPoint y: 238, endPoint x: 326, endPoint y: 132, distance: 372.2
click at [326, 133] on span "Days since First Order" at bounding box center [305, 140] width 320 height 14
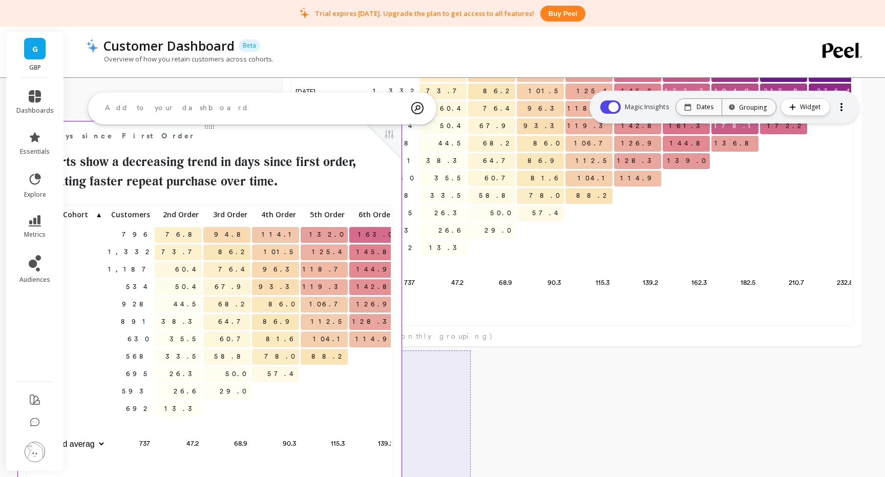
drag, startPoint x: 313, startPoint y: 371, endPoint x: 244, endPoint y: 139, distance: 242.3
click at [244, 138] on span "Days since First Order" at bounding box center [202, 135] width 320 height 14
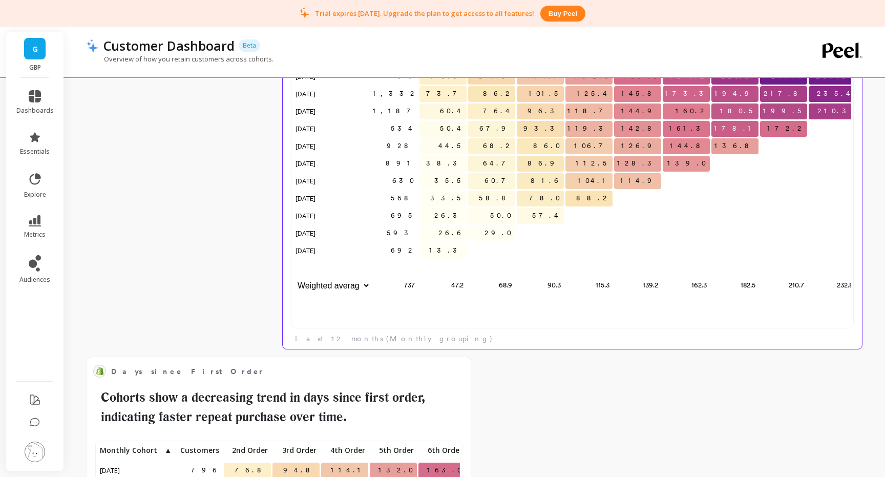
scroll to position [1392, 0]
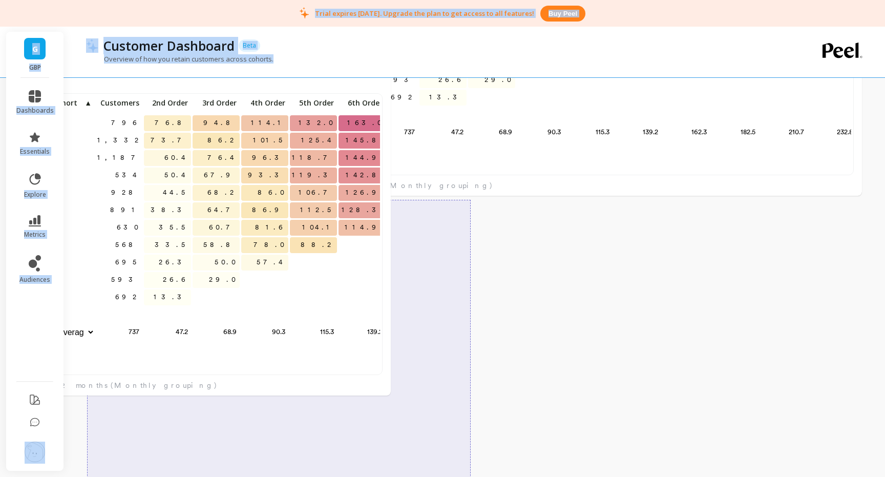
drag, startPoint x: 316, startPoint y: 215, endPoint x: 233, endPoint y: 25, distance: 207.5
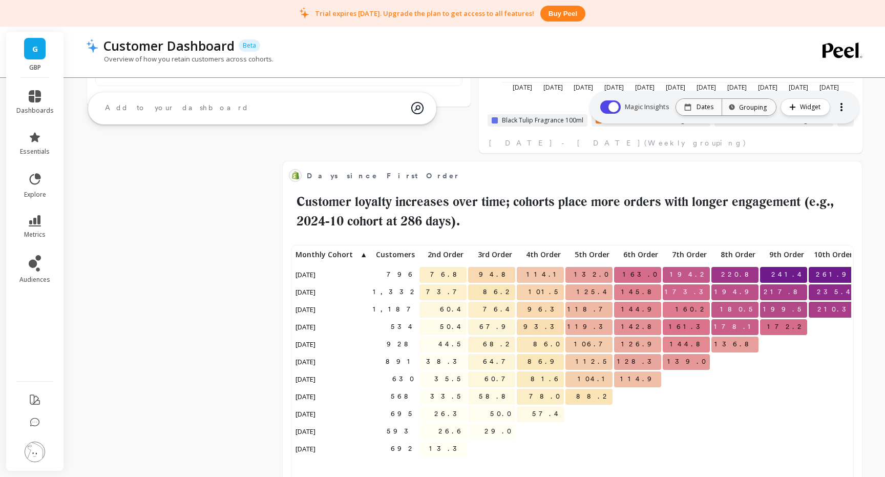
scroll to position [1042, 0]
click at [281, 295] on div "Orders Edit Widget & Insights 569 Sum of the number of orders. Previous Rolling…" at bounding box center [474, 298] width 821 height 2438
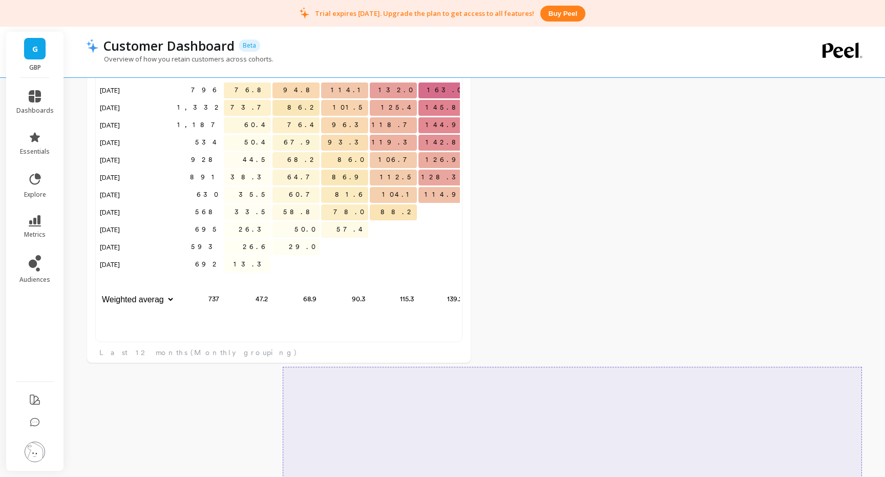
scroll to position [1301, 0]
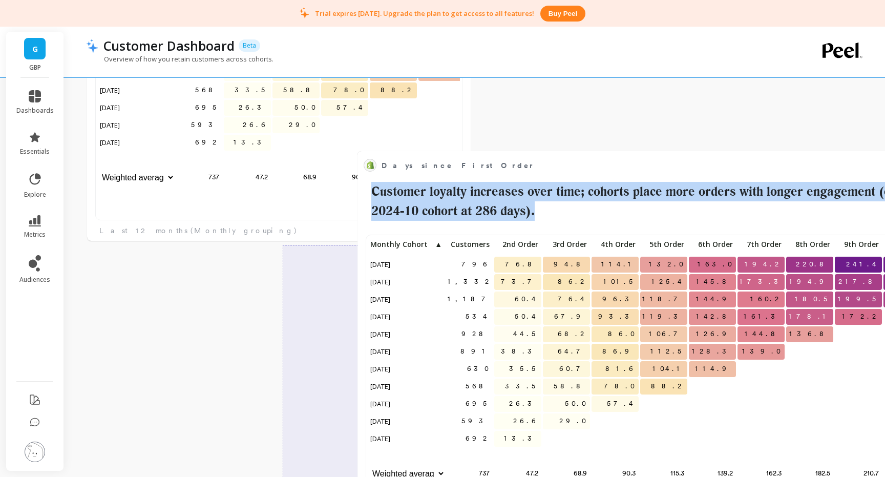
drag, startPoint x: 606, startPoint y: 94, endPoint x: 680, endPoint y: 169, distance: 105.7
click at [680, 169] on span "Days since First Order" at bounding box center [639, 165] width 516 height 14
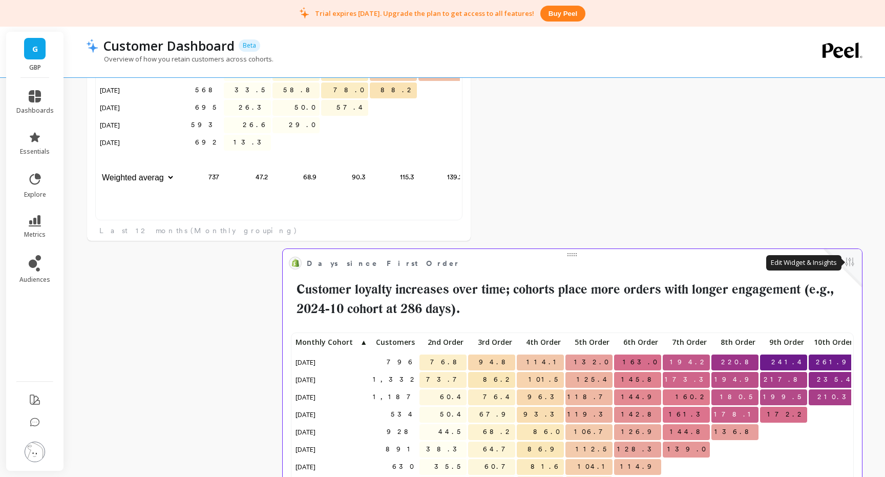
click at [851, 261] on button at bounding box center [849, 262] width 12 height 14
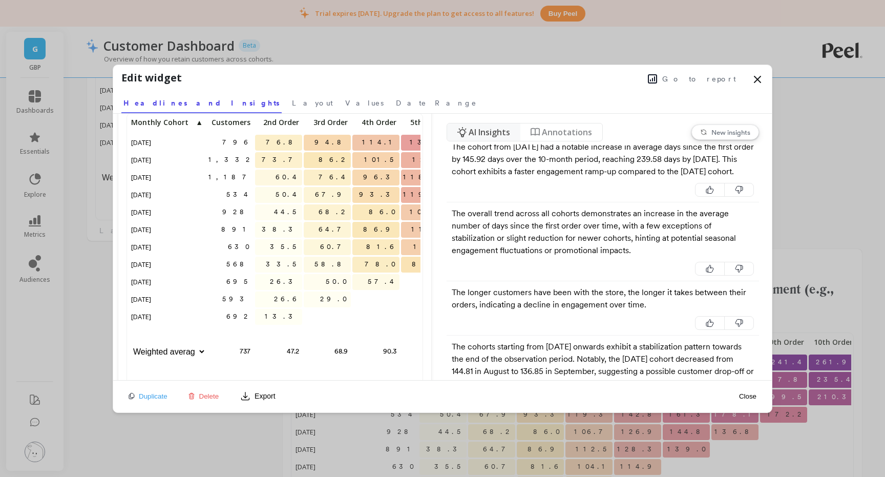
scroll to position [80, 0]
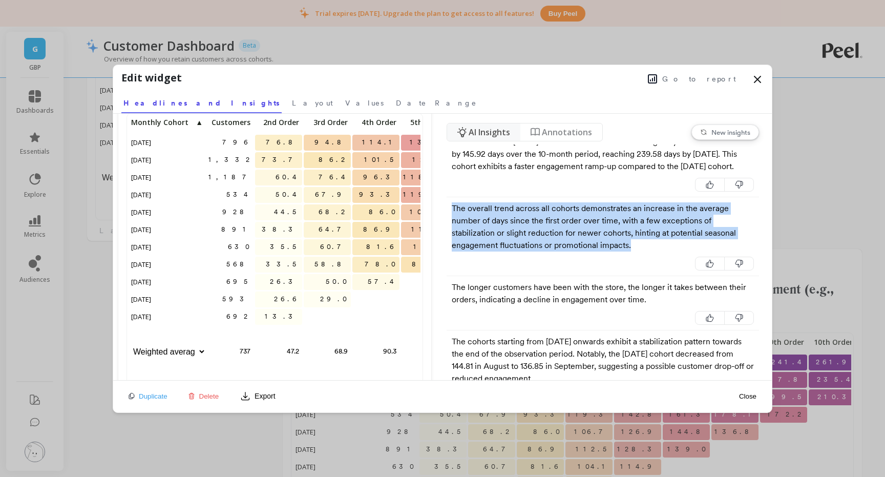
drag, startPoint x: 599, startPoint y: 272, endPoint x: 444, endPoint y: 231, distance: 160.9
click at [443, 231] on div "Days since First Order Customer loyalty increases over time; cohorts place more…" at bounding box center [442, 247] width 658 height 266
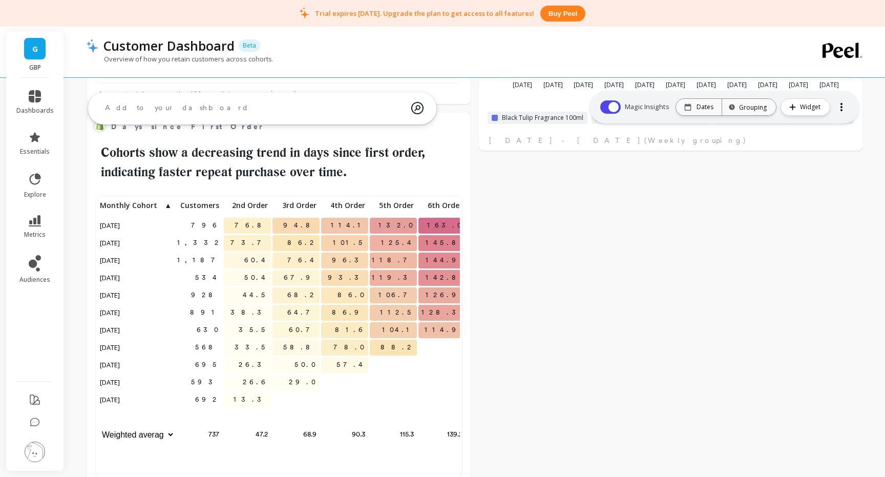
scroll to position [1035, 0]
